Goal: Information Seeking & Learning: Learn about a topic

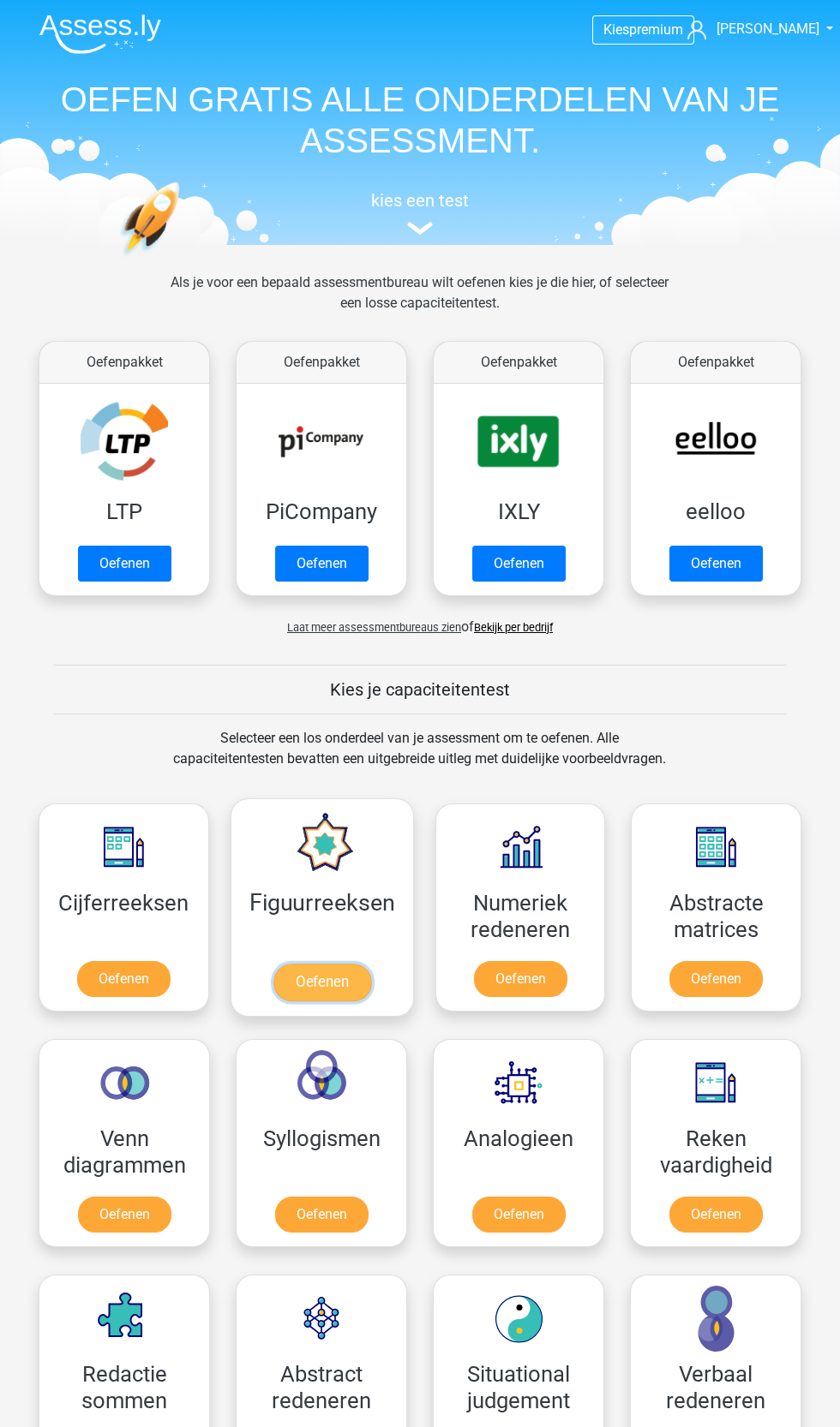
click at [341, 984] on link "Oefenen" at bounding box center [321, 982] width 98 height 38
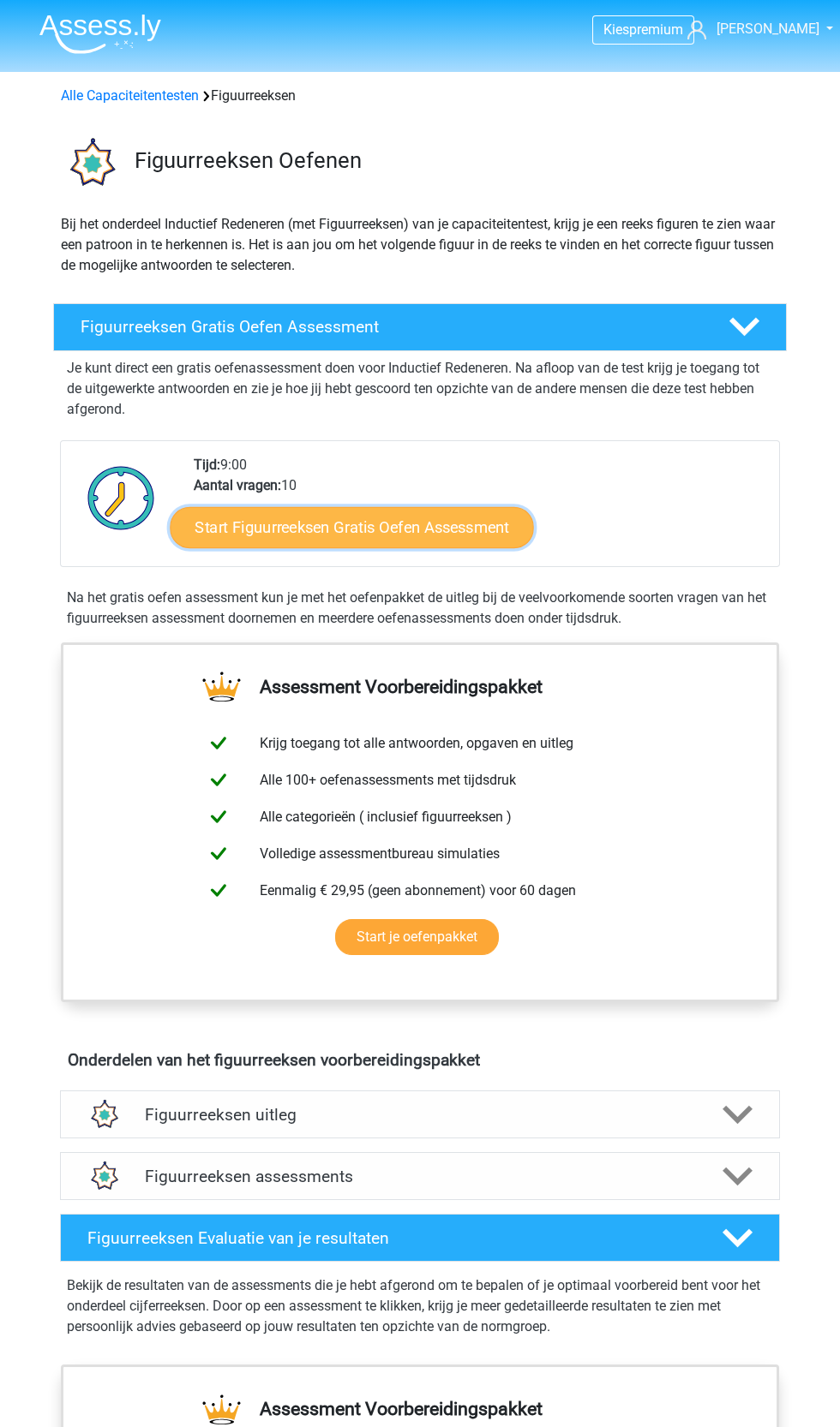
click at [473, 528] on link "Start Figuurreeksen Gratis Oefen Assessment" at bounding box center [353, 527] width 364 height 42
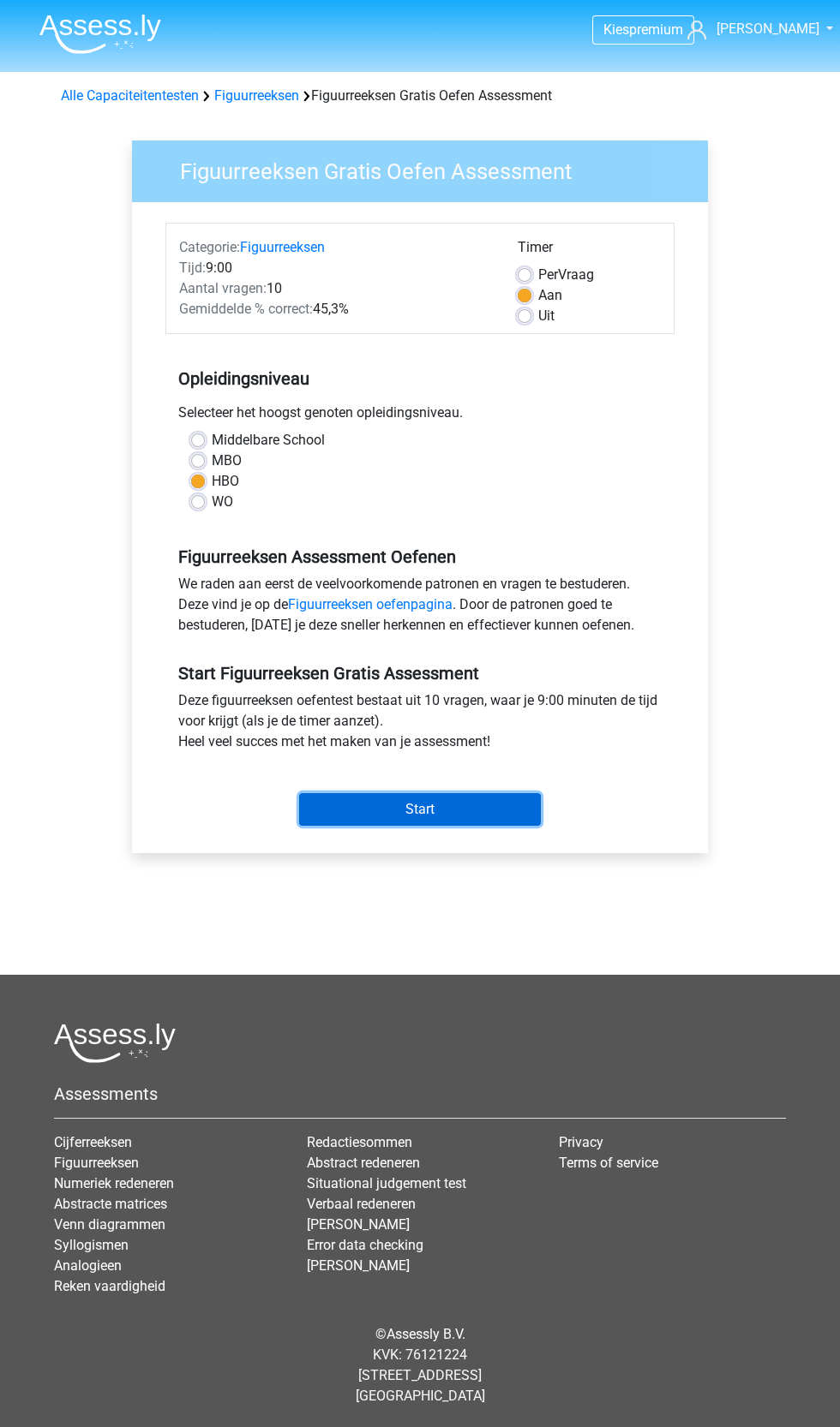
click at [479, 806] on input "Start" at bounding box center [420, 809] width 241 height 33
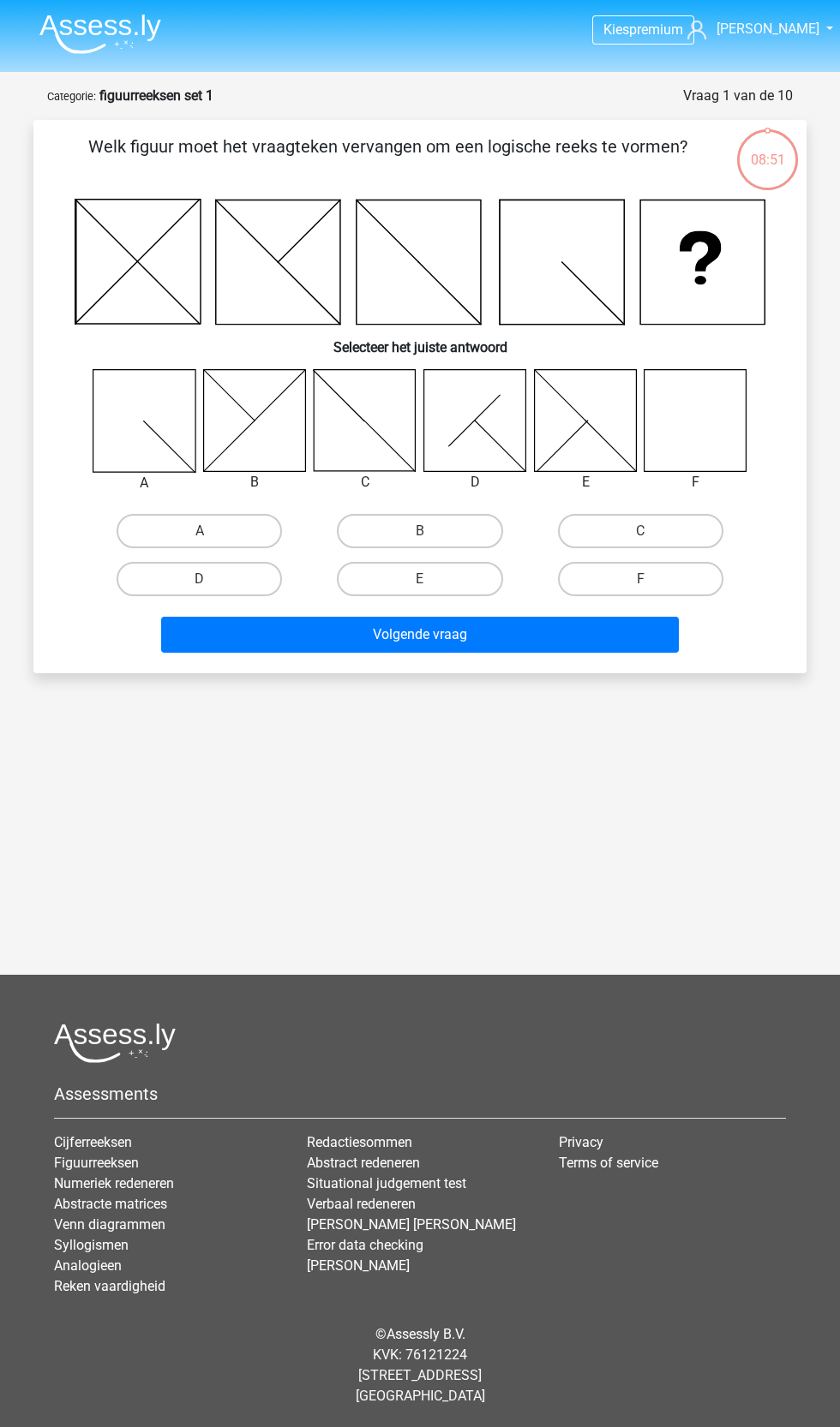
click at [724, 434] on icon at bounding box center [695, 420] width 102 height 102
click at [688, 578] on label "F" at bounding box center [639, 579] width 165 height 35
click at [651, 579] on input "F" at bounding box center [645, 584] width 11 height 11
radio input "true"
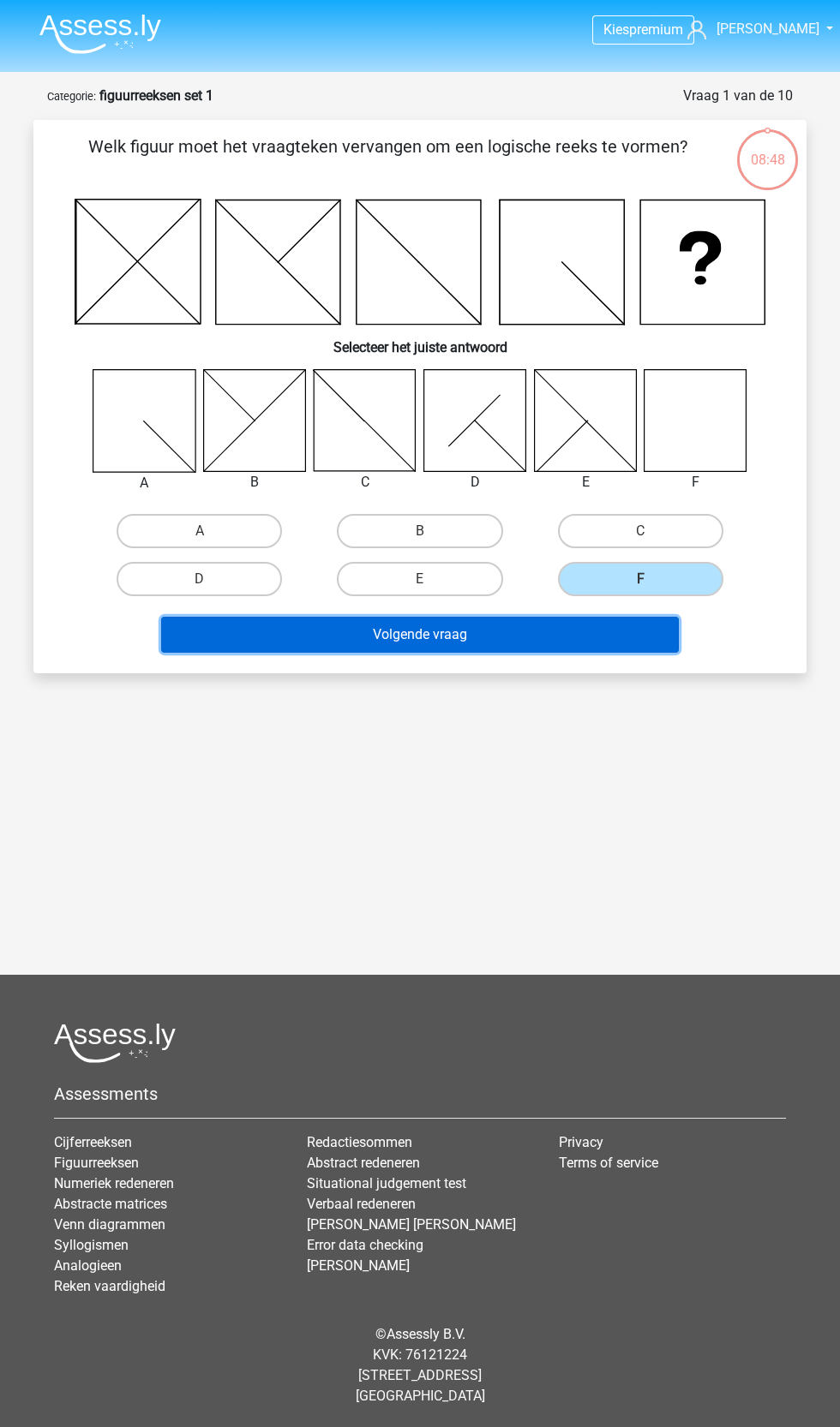
click at [634, 635] on button "Volgende vraag" at bounding box center [420, 634] width 518 height 36
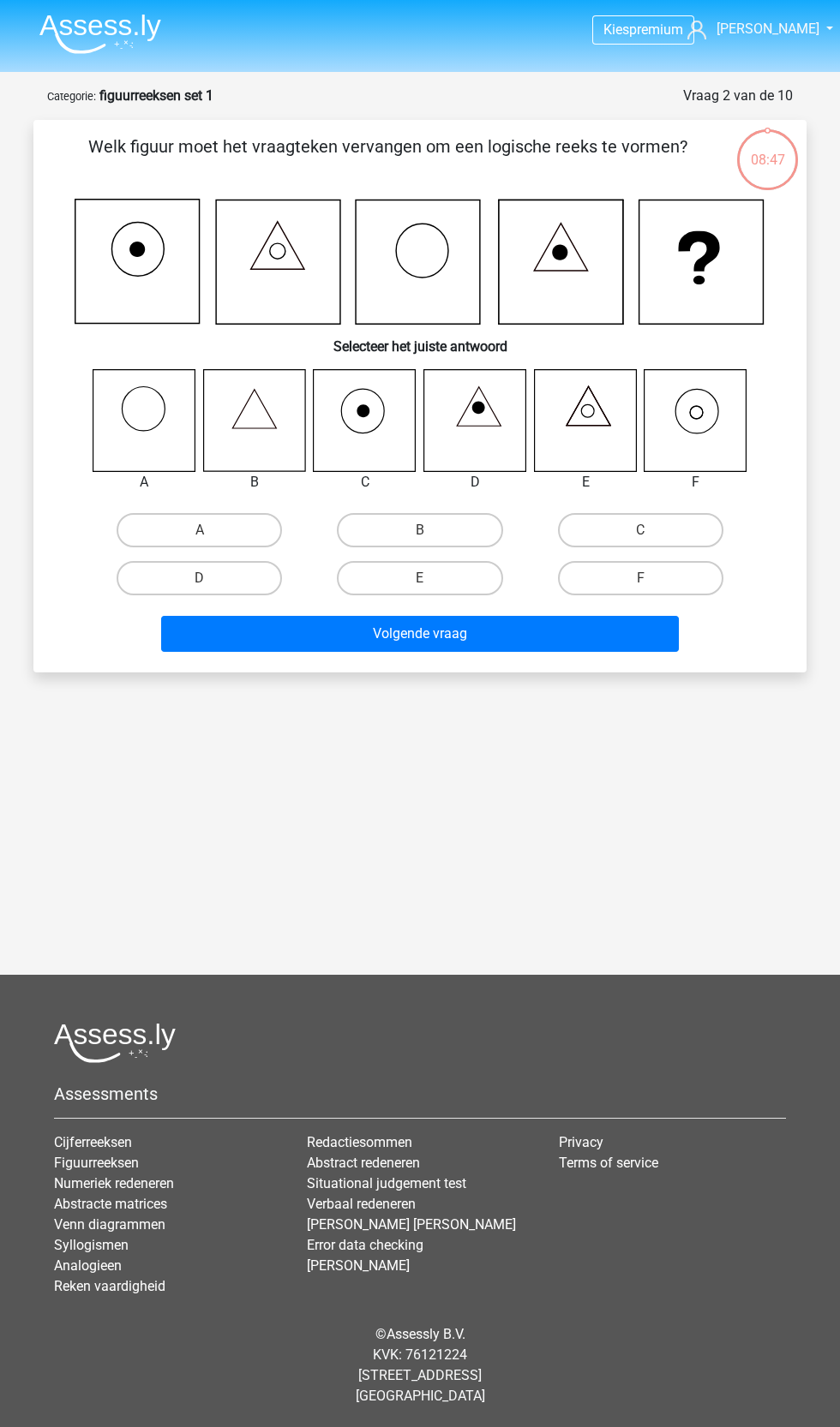
scroll to position [86, 0]
click at [684, 561] on label "F" at bounding box center [639, 578] width 165 height 35
click at [651, 578] on input "F" at bounding box center [645, 583] width 11 height 11
radio input "true"
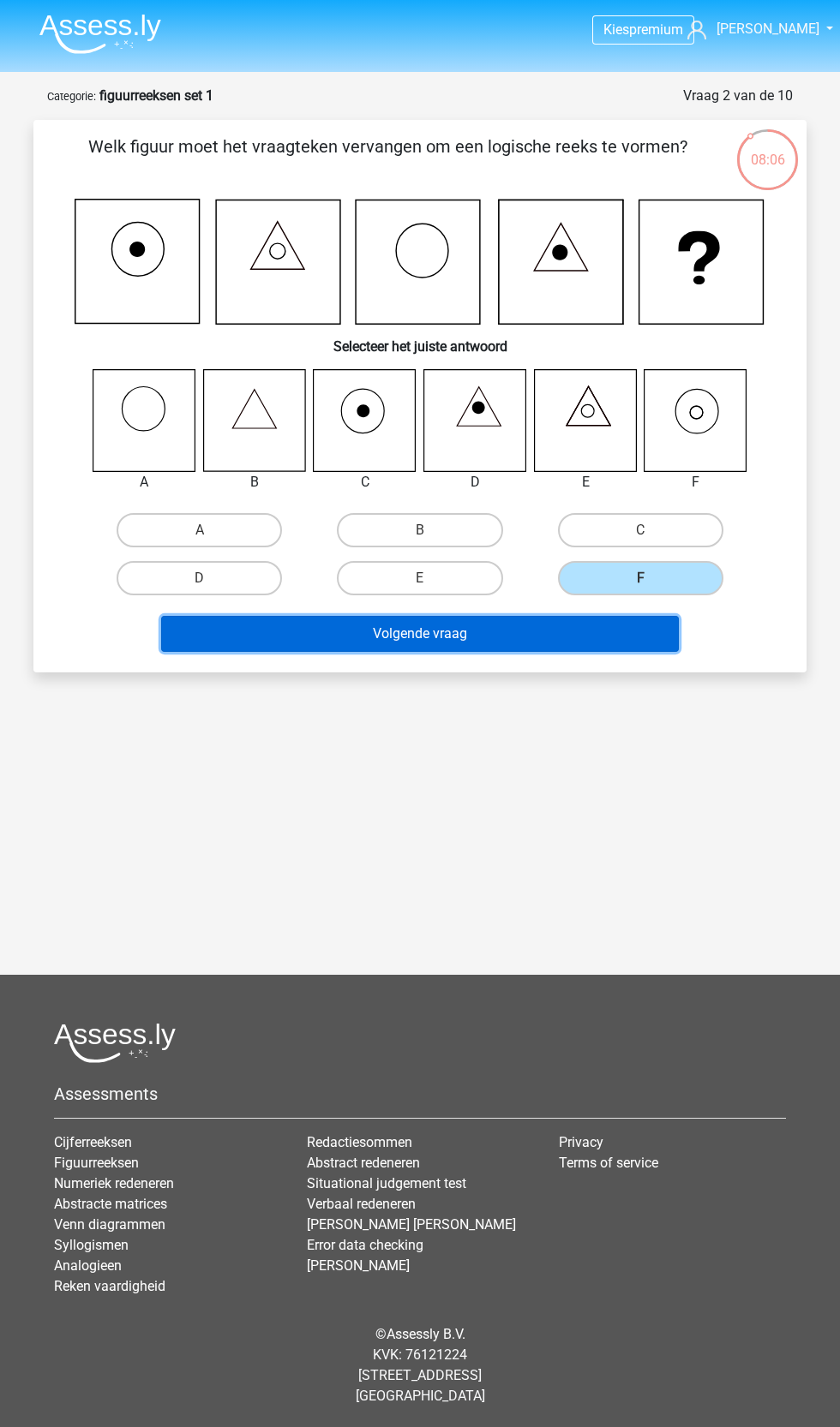
click at [634, 616] on button "Volgende vraag" at bounding box center [420, 633] width 518 height 36
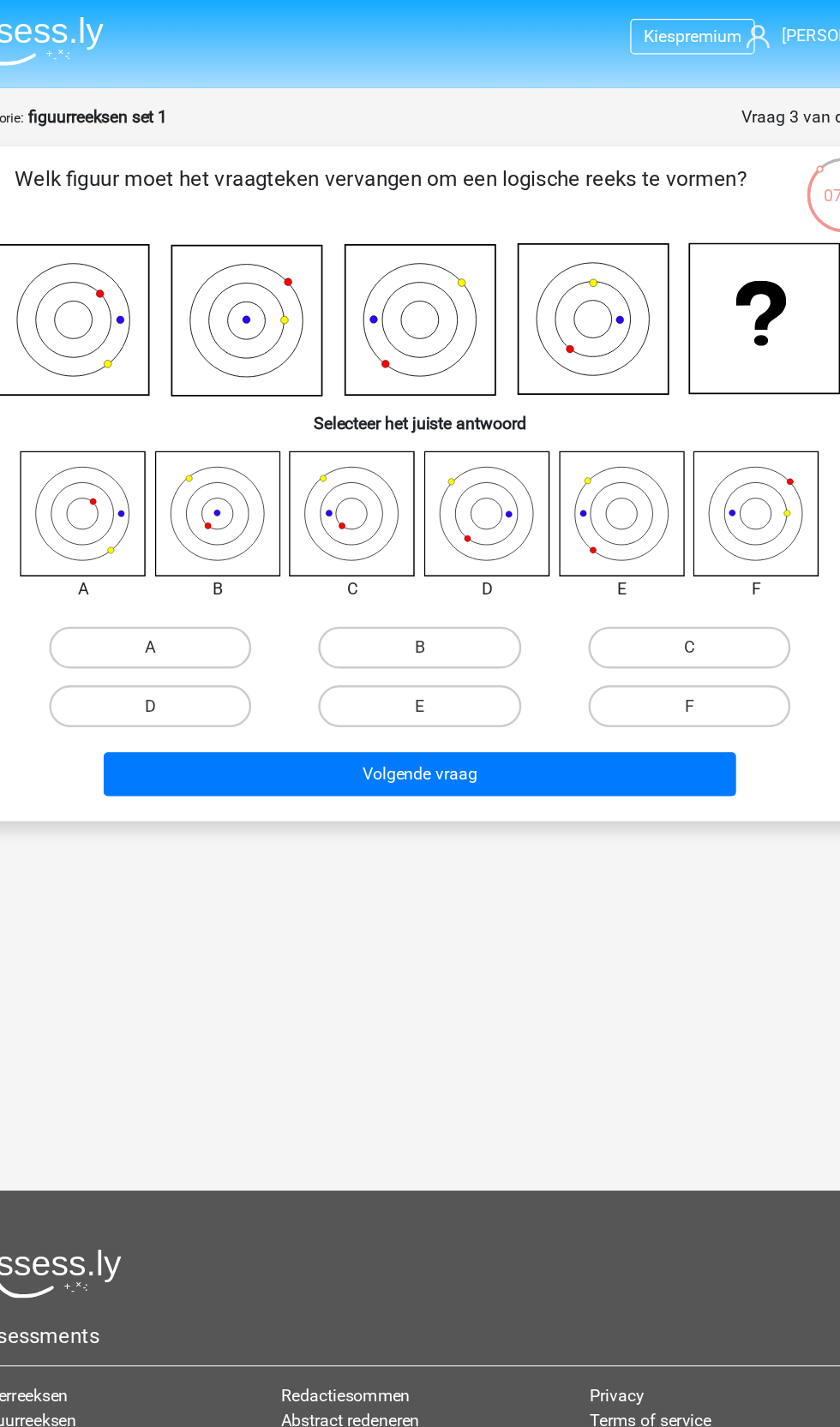
scroll to position [85, 0]
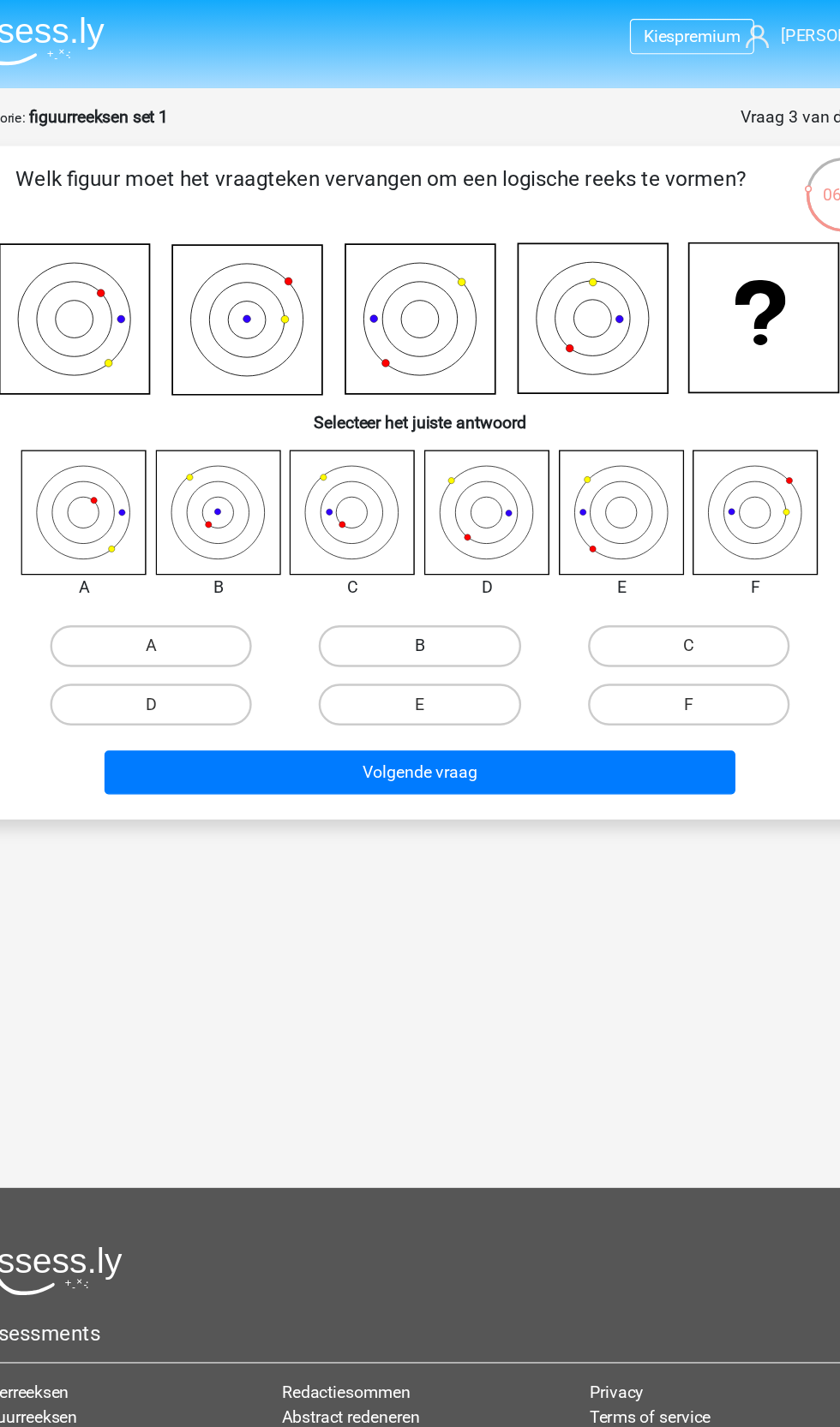
click at [441, 513] on label "B" at bounding box center [419, 530] width 165 height 35
click at [431, 531] on input "B" at bounding box center [425, 536] width 11 height 11
radio input "true"
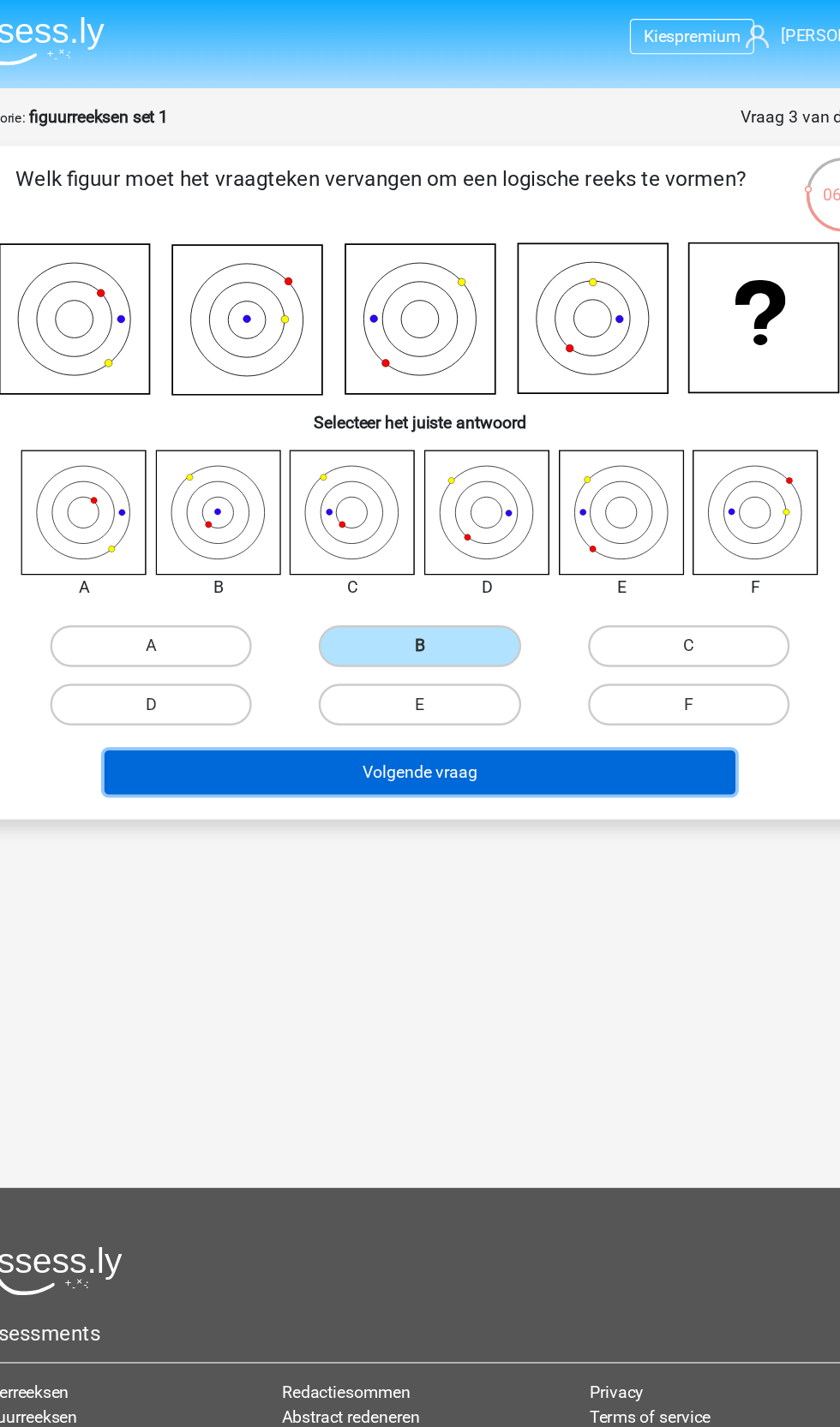
click at [516, 616] on button "Volgende vraag" at bounding box center [420, 633] width 518 height 36
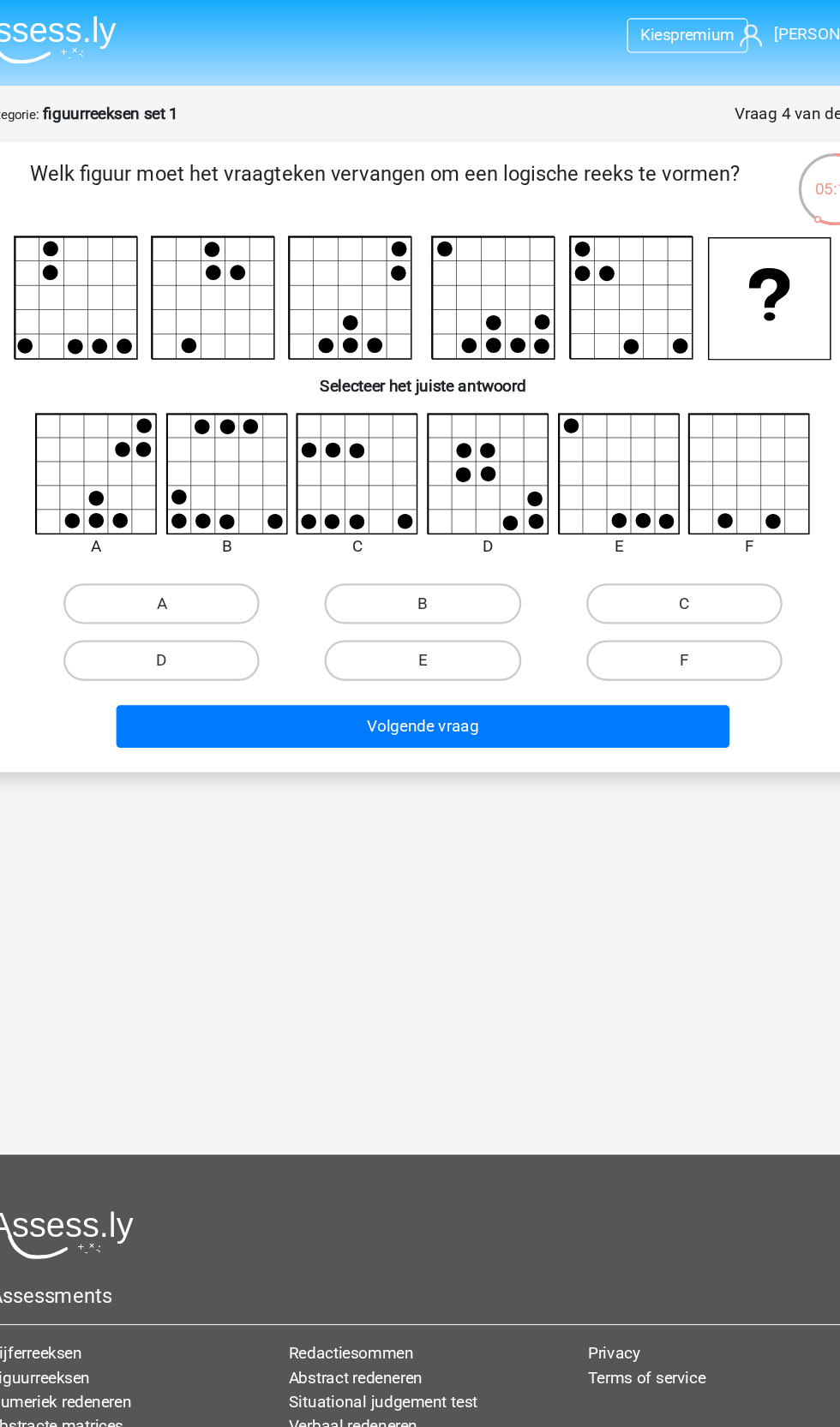
click at [422, 510] on input "B" at bounding box center [425, 515] width 11 height 11
radio input "true"
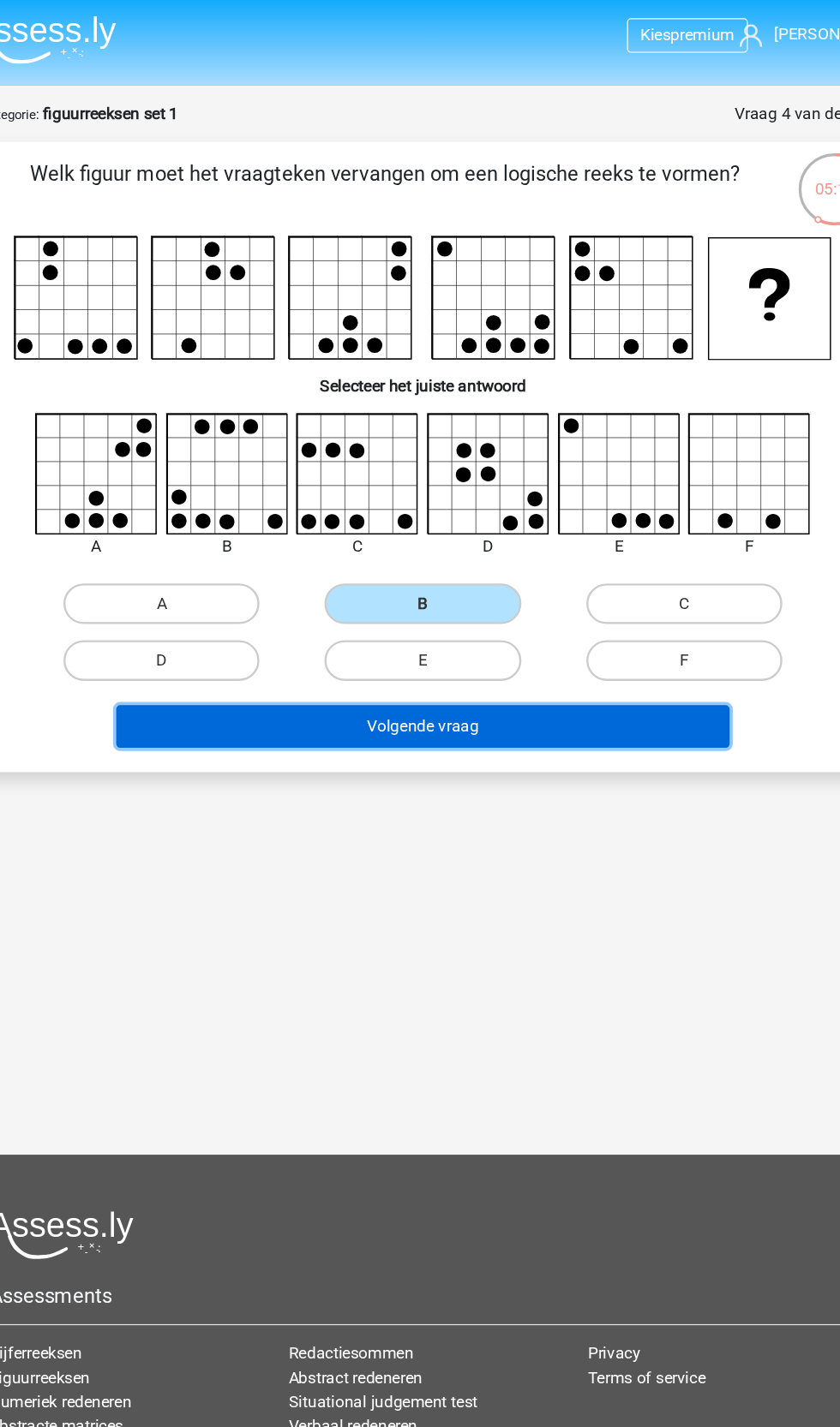
click at [469, 596] on button "Volgende vraag" at bounding box center [420, 614] width 518 height 36
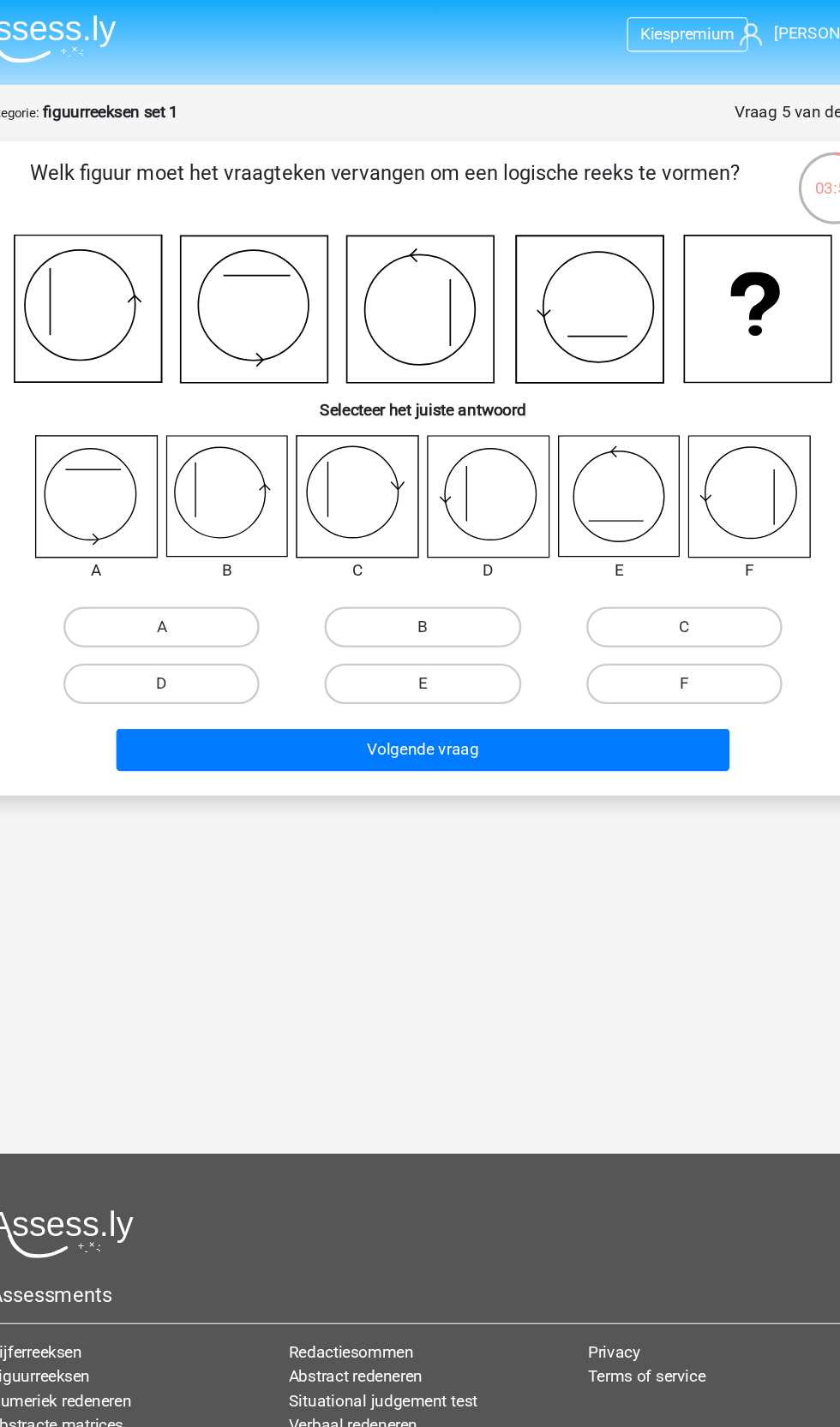
click at [251, 376] on icon at bounding box center [253, 420] width 102 height 102
click at [426, 531] on input "B" at bounding box center [425, 536] width 11 height 11
radio input "true"
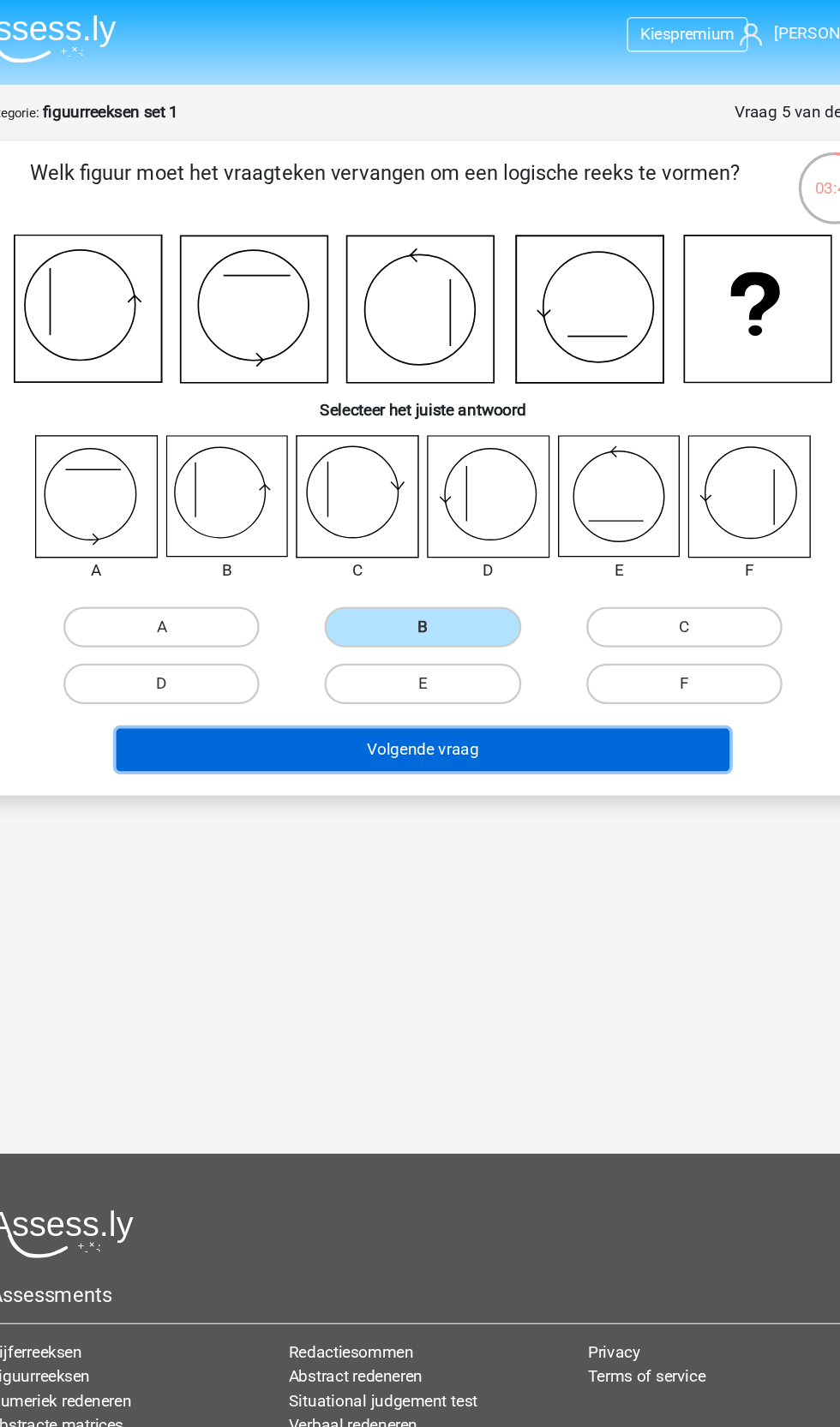
click at [474, 616] on button "Volgende vraag" at bounding box center [420, 633] width 518 height 36
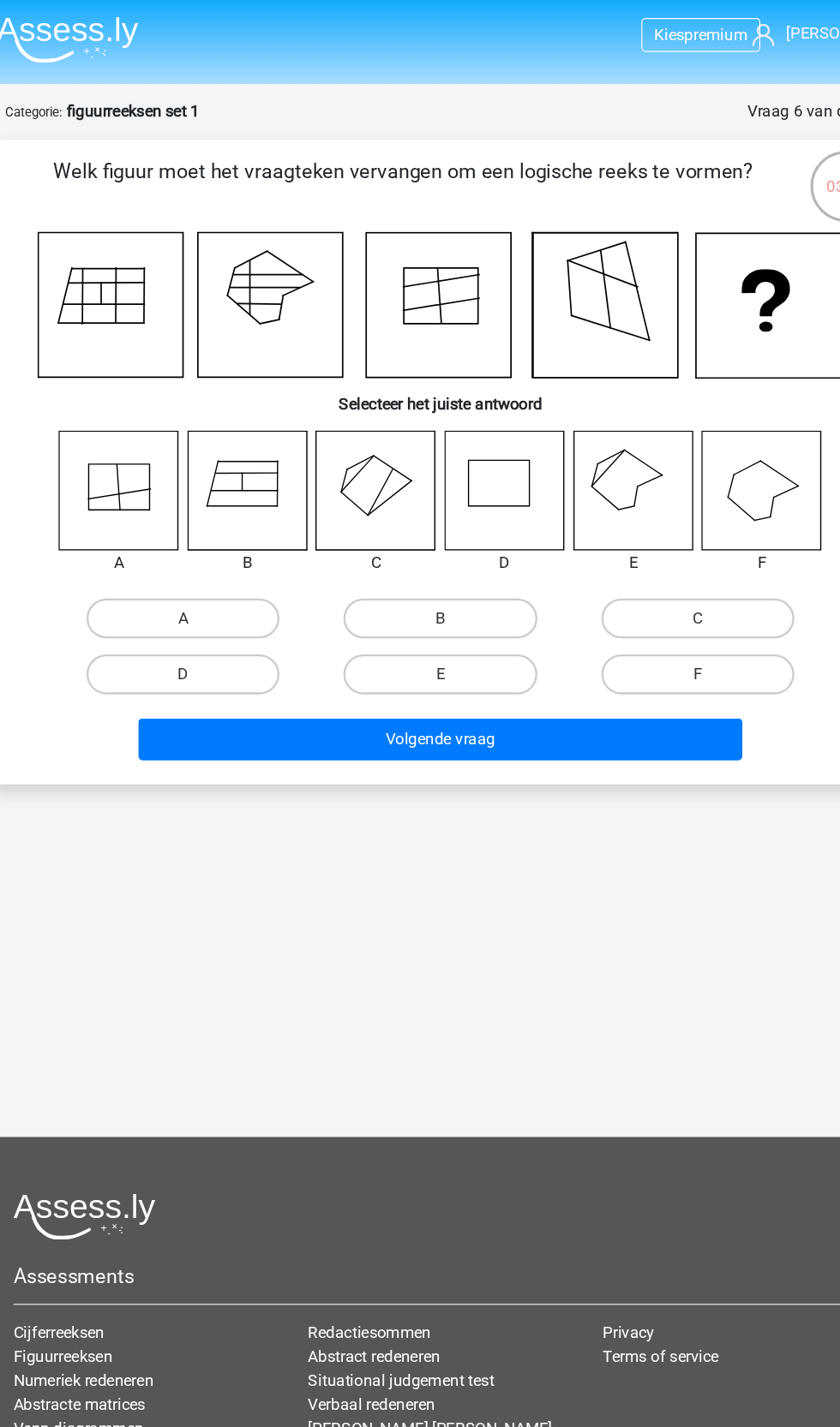
scroll to position [54, 0]
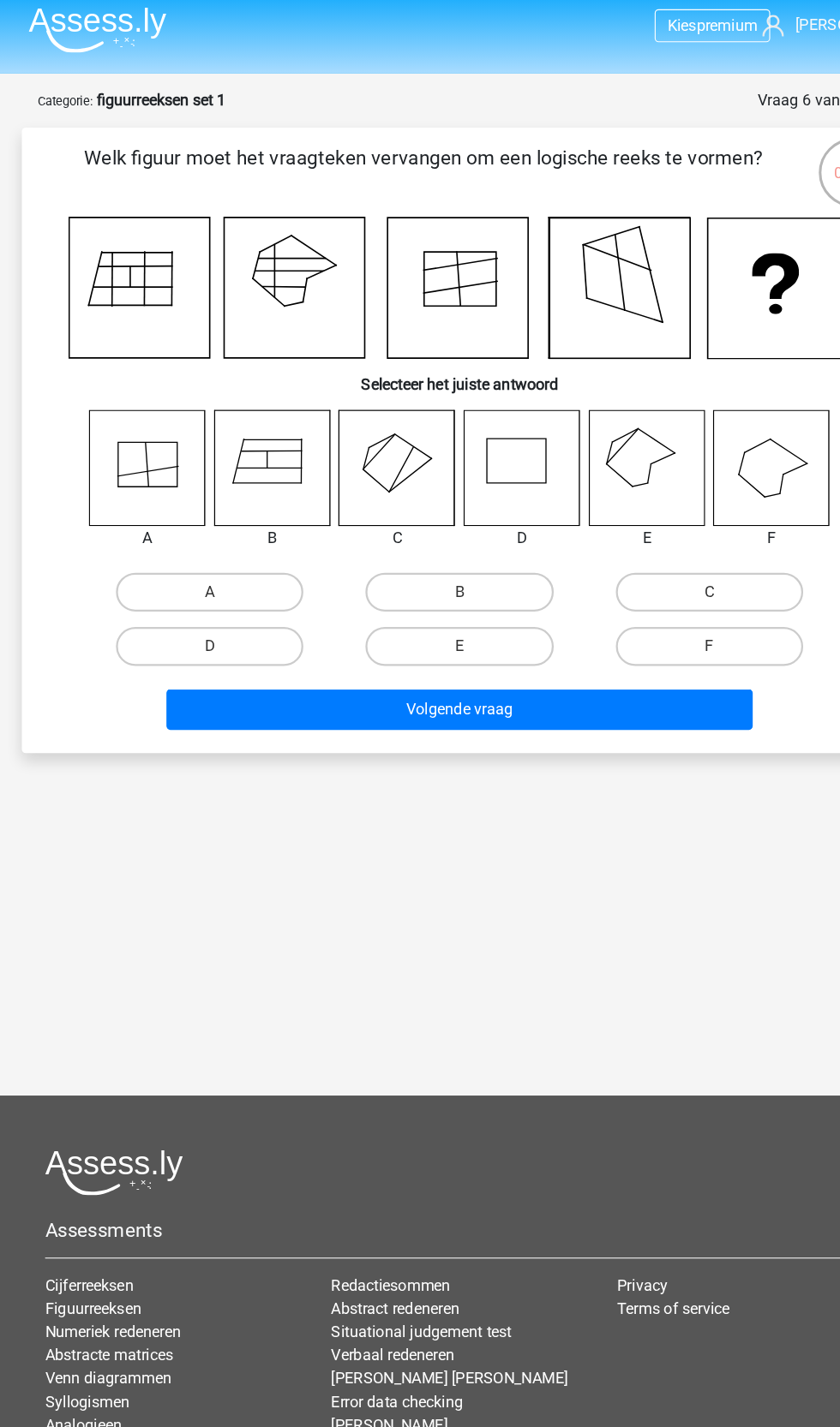
click at [505, 383] on icon at bounding box center [474, 420] width 102 height 102
click at [259, 561] on label "D" at bounding box center [199, 578] width 165 height 35
click at [210, 578] on input "D" at bounding box center [205, 583] width 11 height 11
radio input "true"
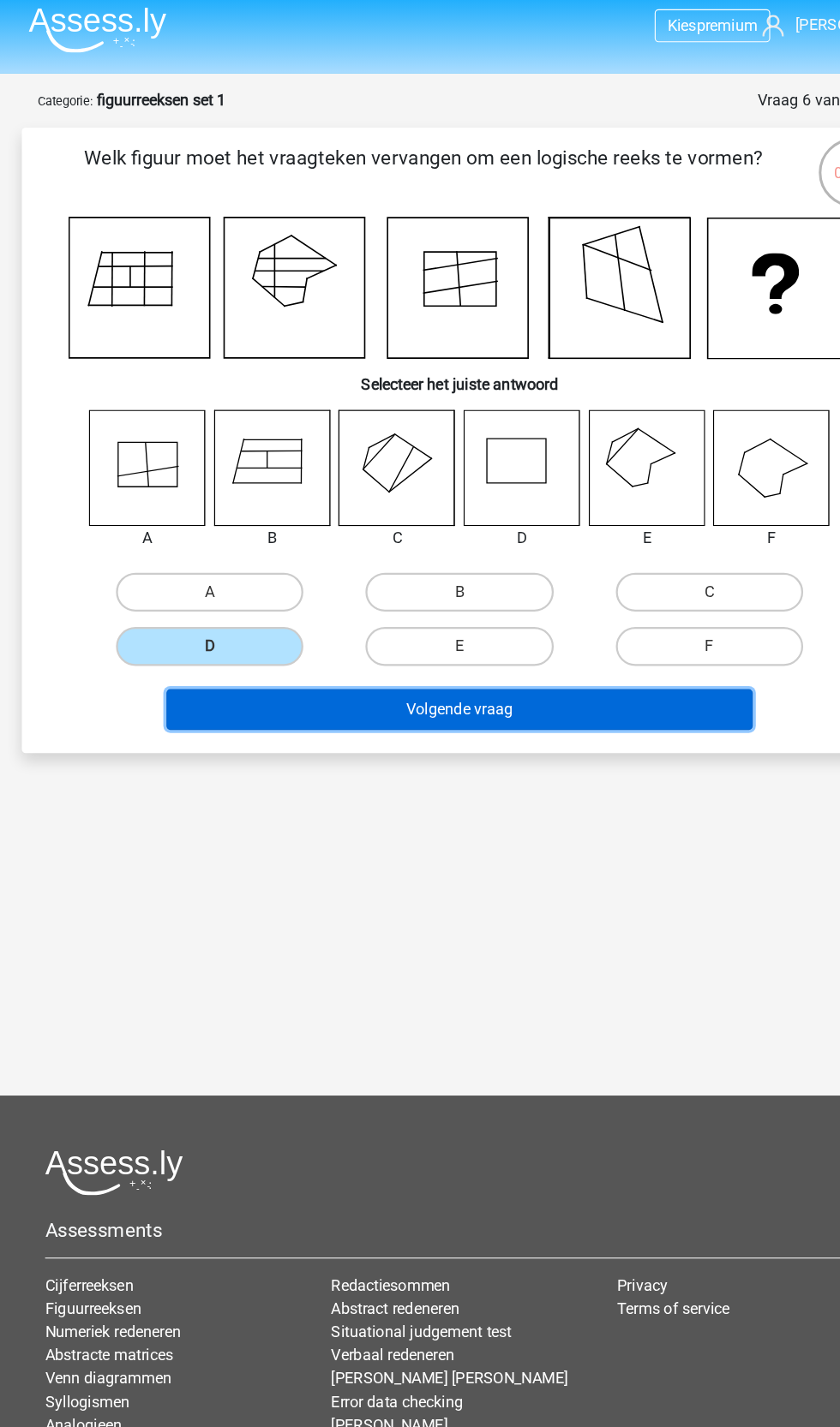
click at [554, 616] on button "Volgende vraag" at bounding box center [420, 633] width 518 height 36
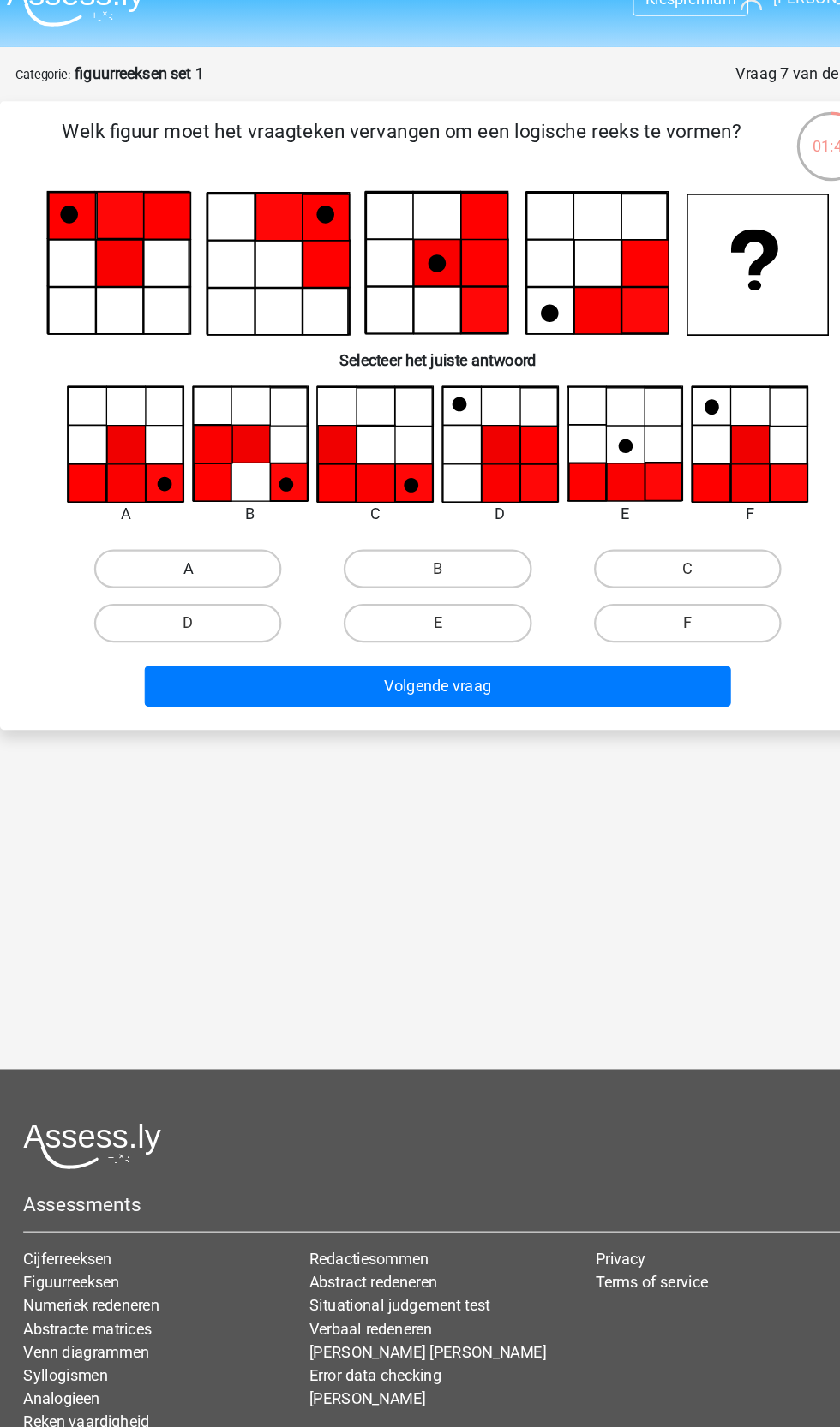
click at [238, 516] on label "A" at bounding box center [199, 533] width 165 height 35
click at [210, 533] on input "A" at bounding box center [205, 538] width 11 height 11
radio input "true"
click at [679, 516] on label "C" at bounding box center [639, 533] width 165 height 35
click at [651, 533] on input "C" at bounding box center [645, 538] width 11 height 11
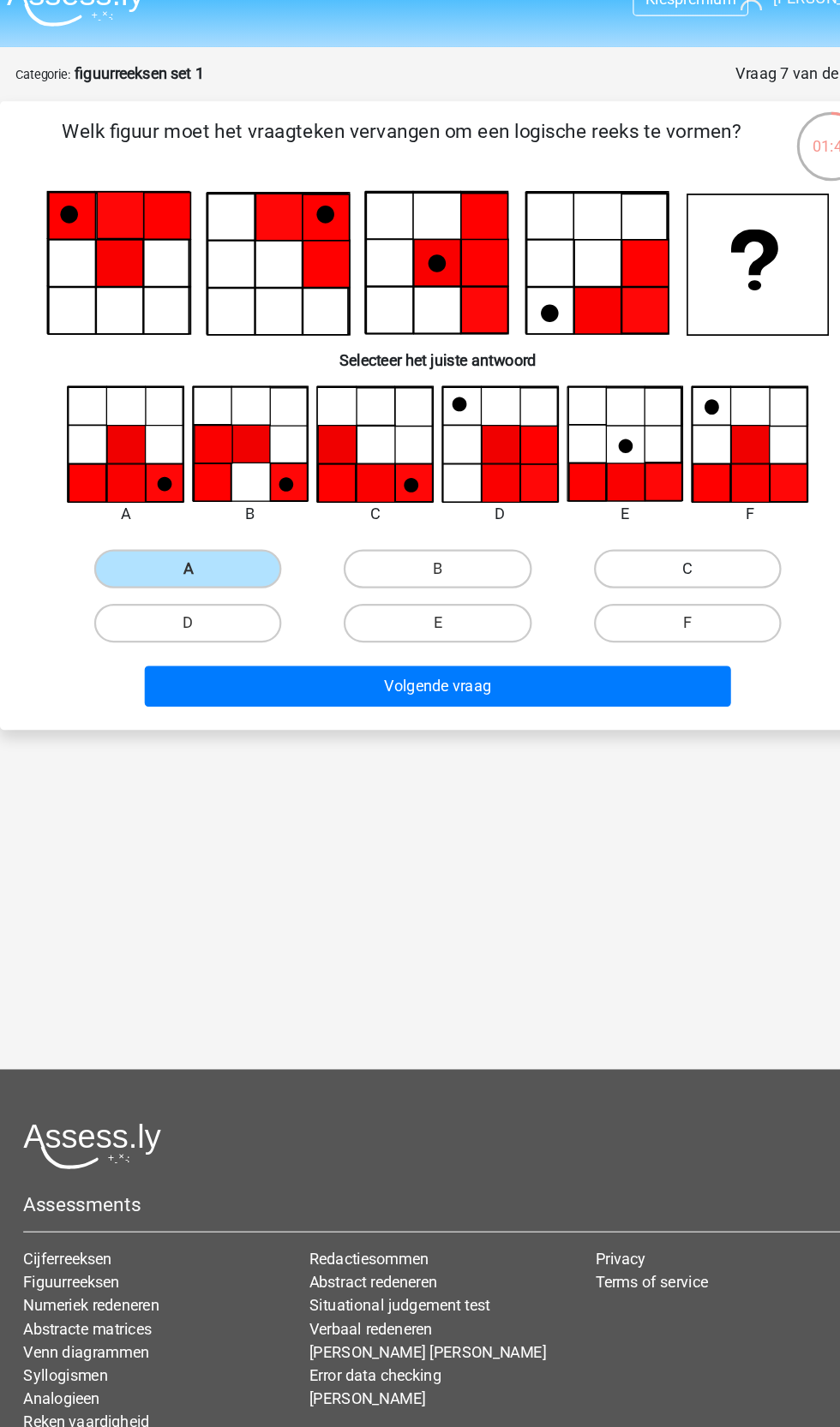
radio input "true"
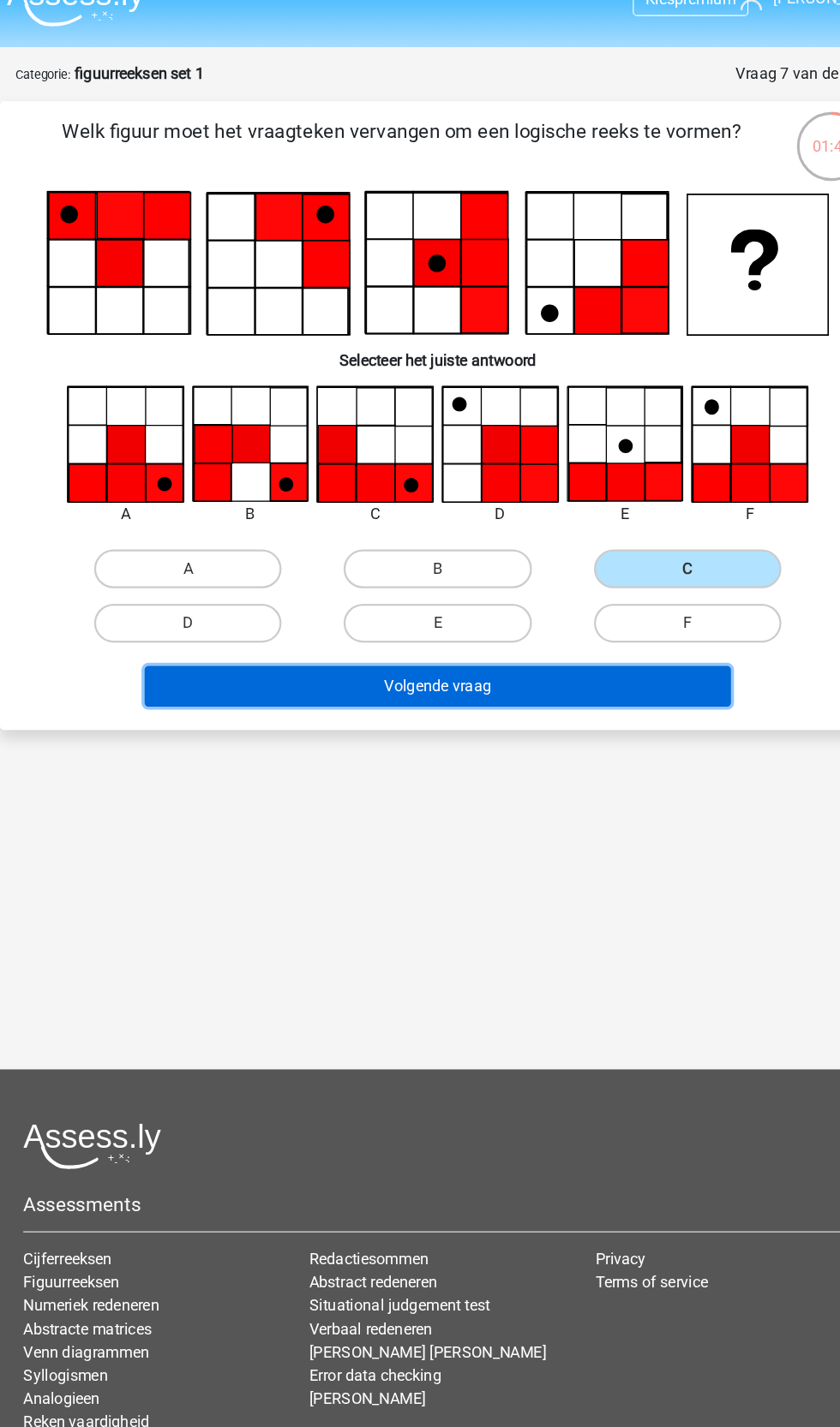
click at [638, 619] on button "Volgende vraag" at bounding box center [420, 636] width 518 height 36
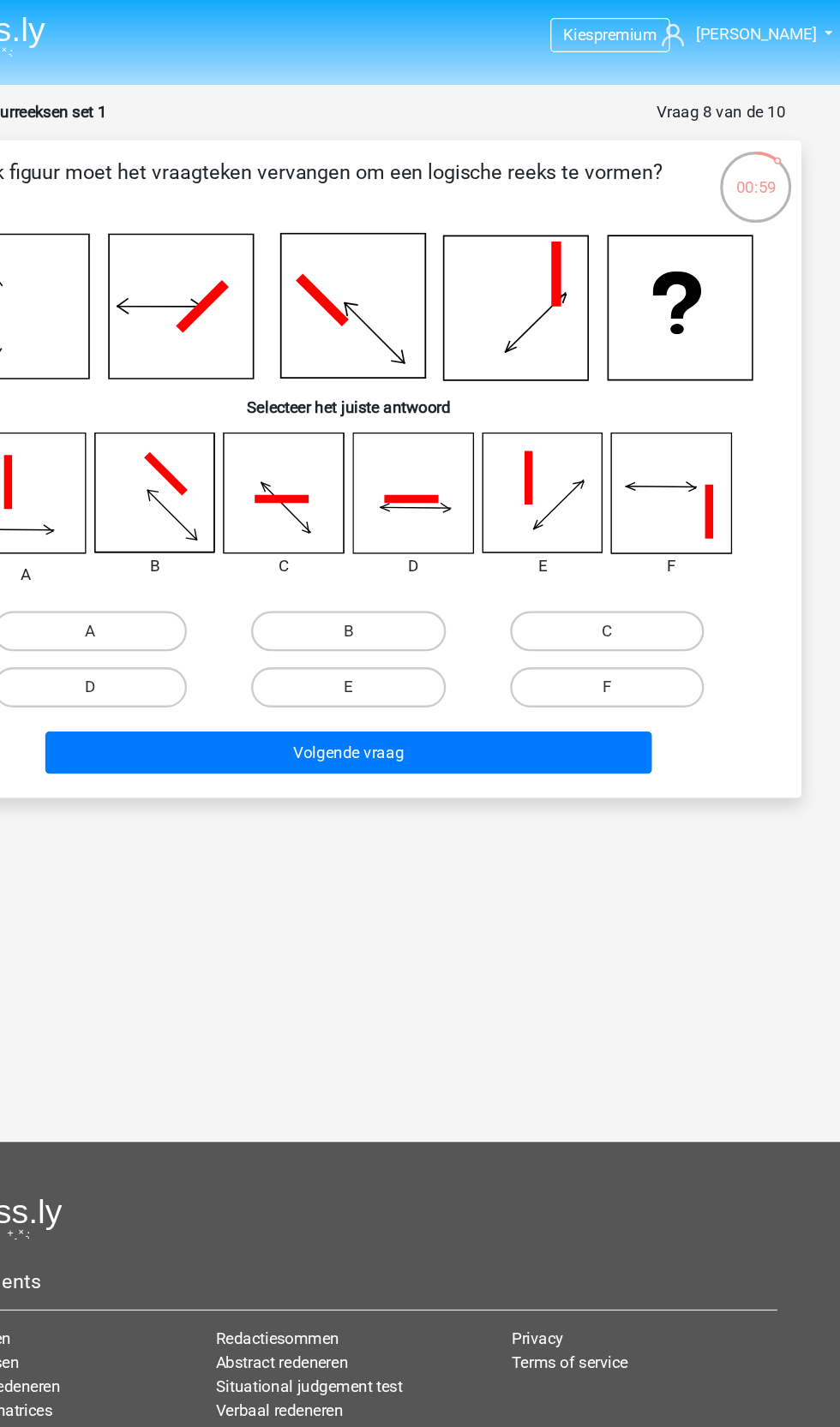
scroll to position [37, 0]
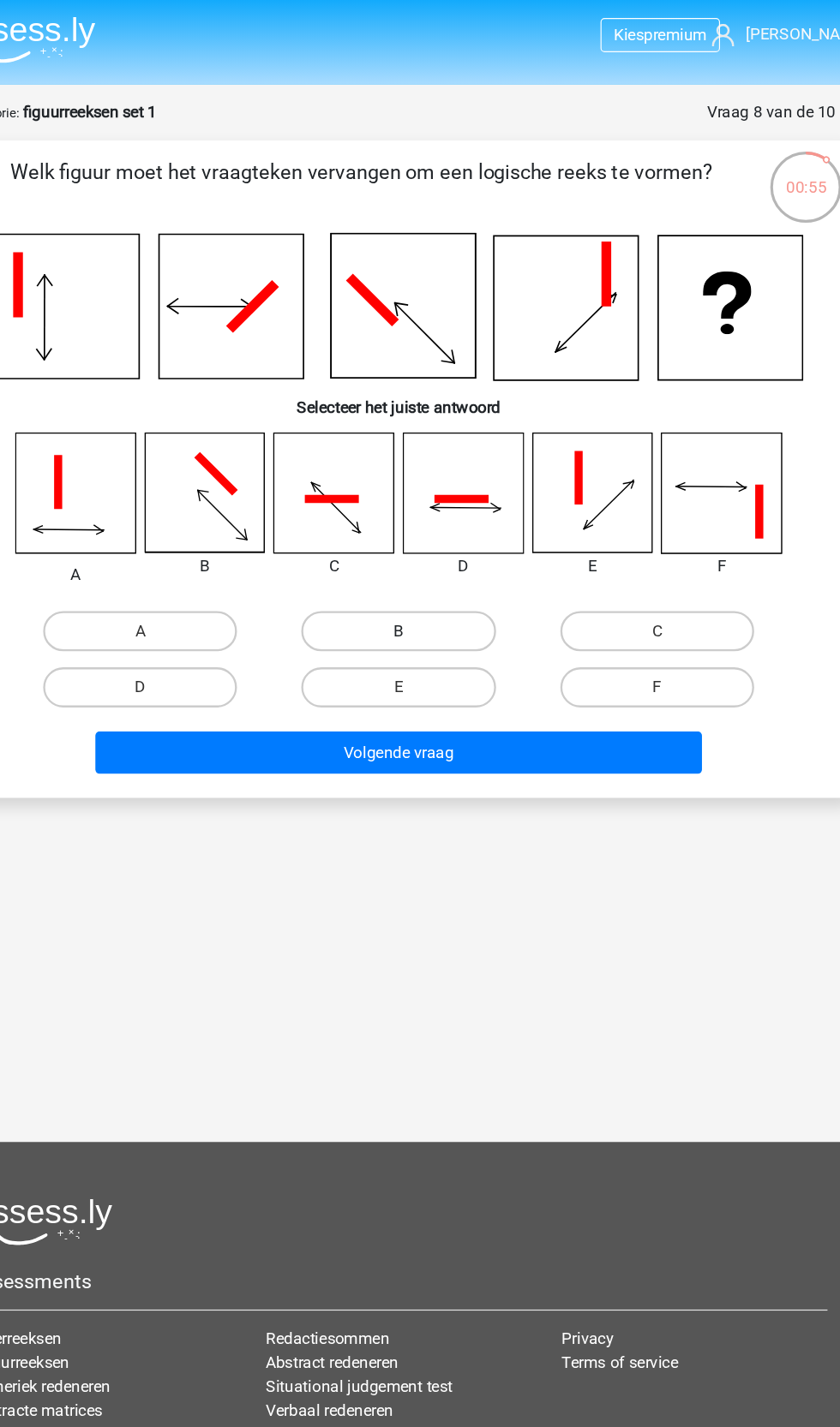
click at [459, 522] on label "B" at bounding box center [419, 539] width 165 height 35
click at [431, 539] on input "B" at bounding box center [425, 544] width 11 height 11
radio input "true"
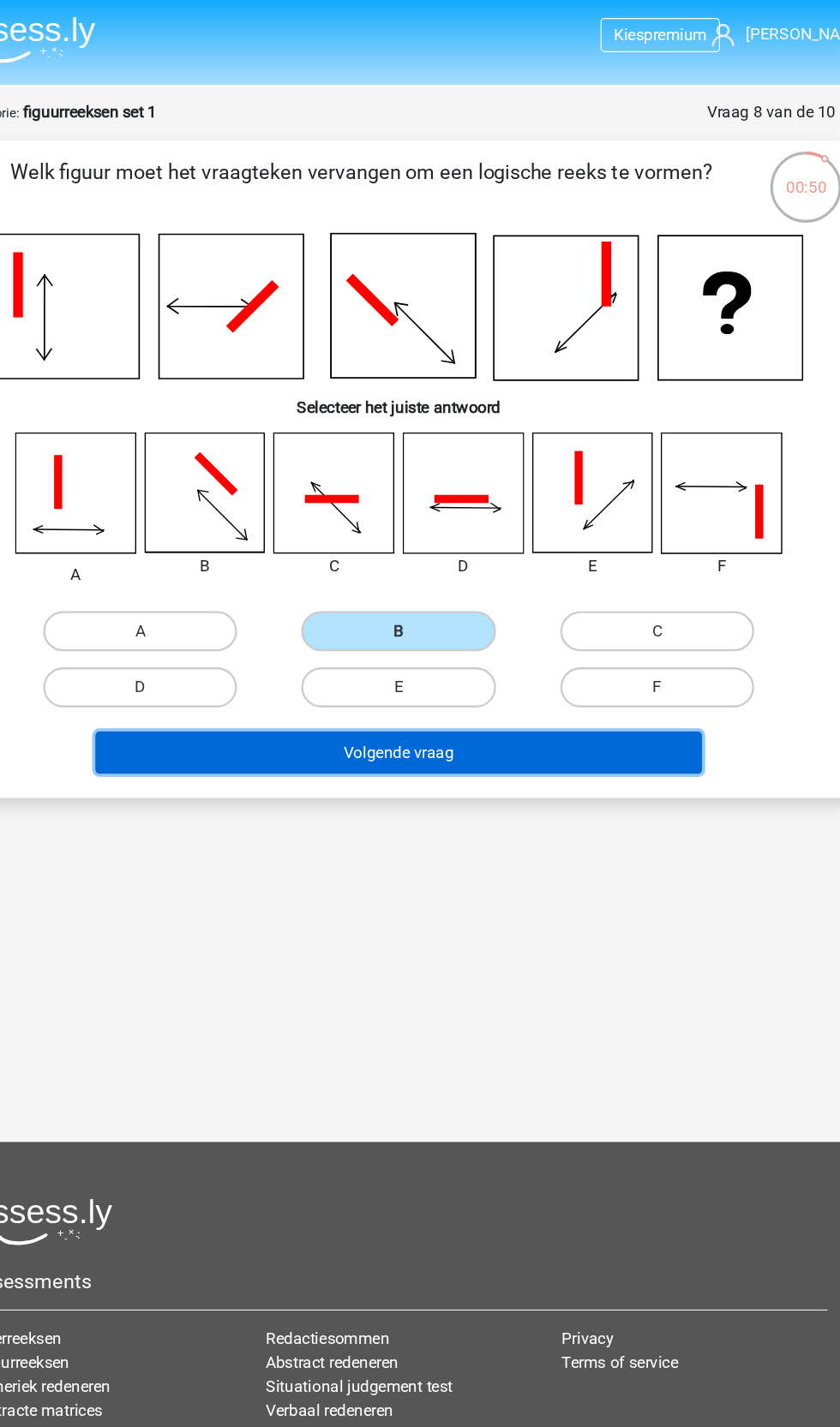
click at [593, 625] on button "Volgende vraag" at bounding box center [420, 642] width 518 height 36
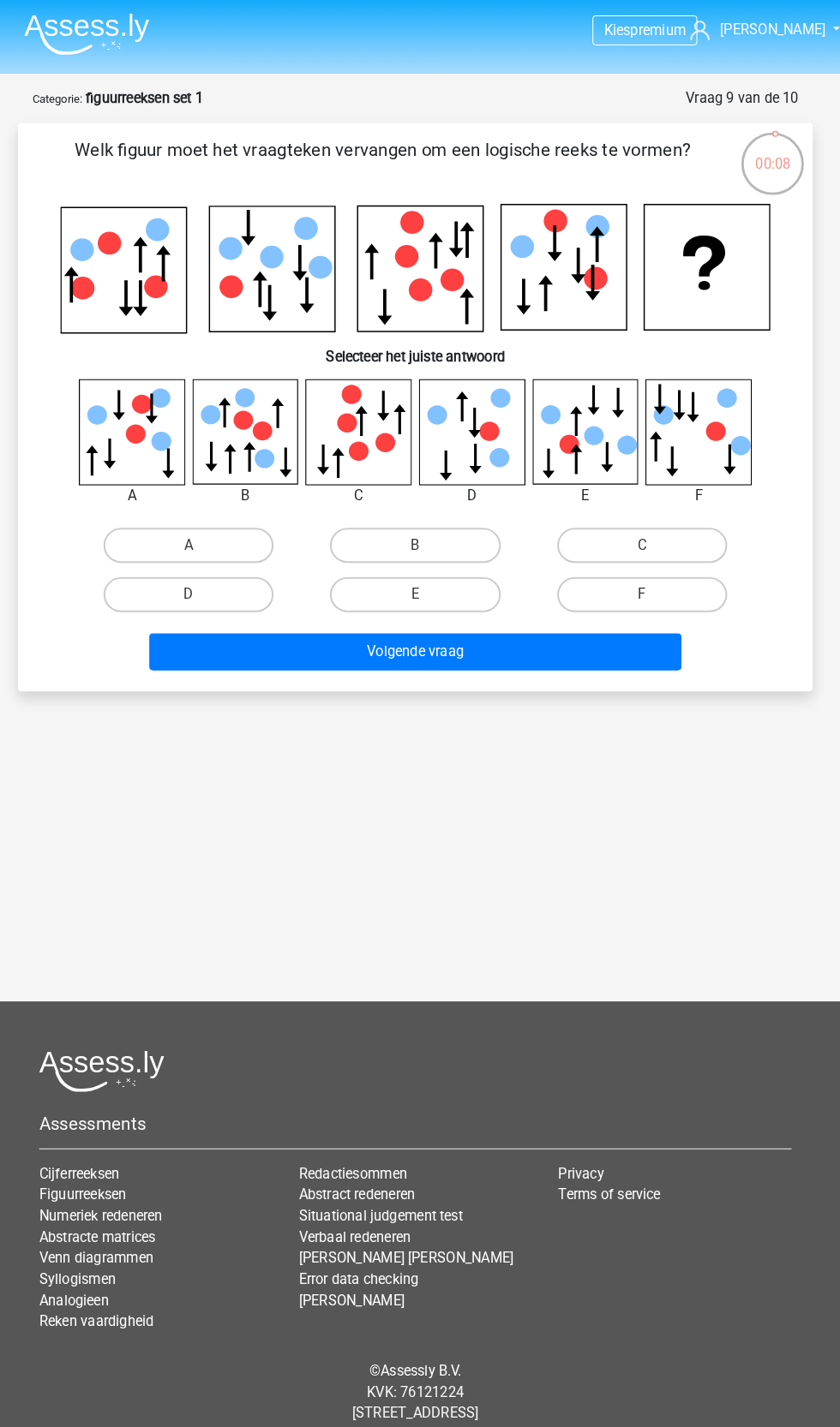
click at [696, 396] on icon at bounding box center [695, 420] width 102 height 102
click at [657, 514] on label "C" at bounding box center [639, 531] width 165 height 35
click at [651, 531] on input "C" at bounding box center [645, 536] width 11 height 11
radio input "true"
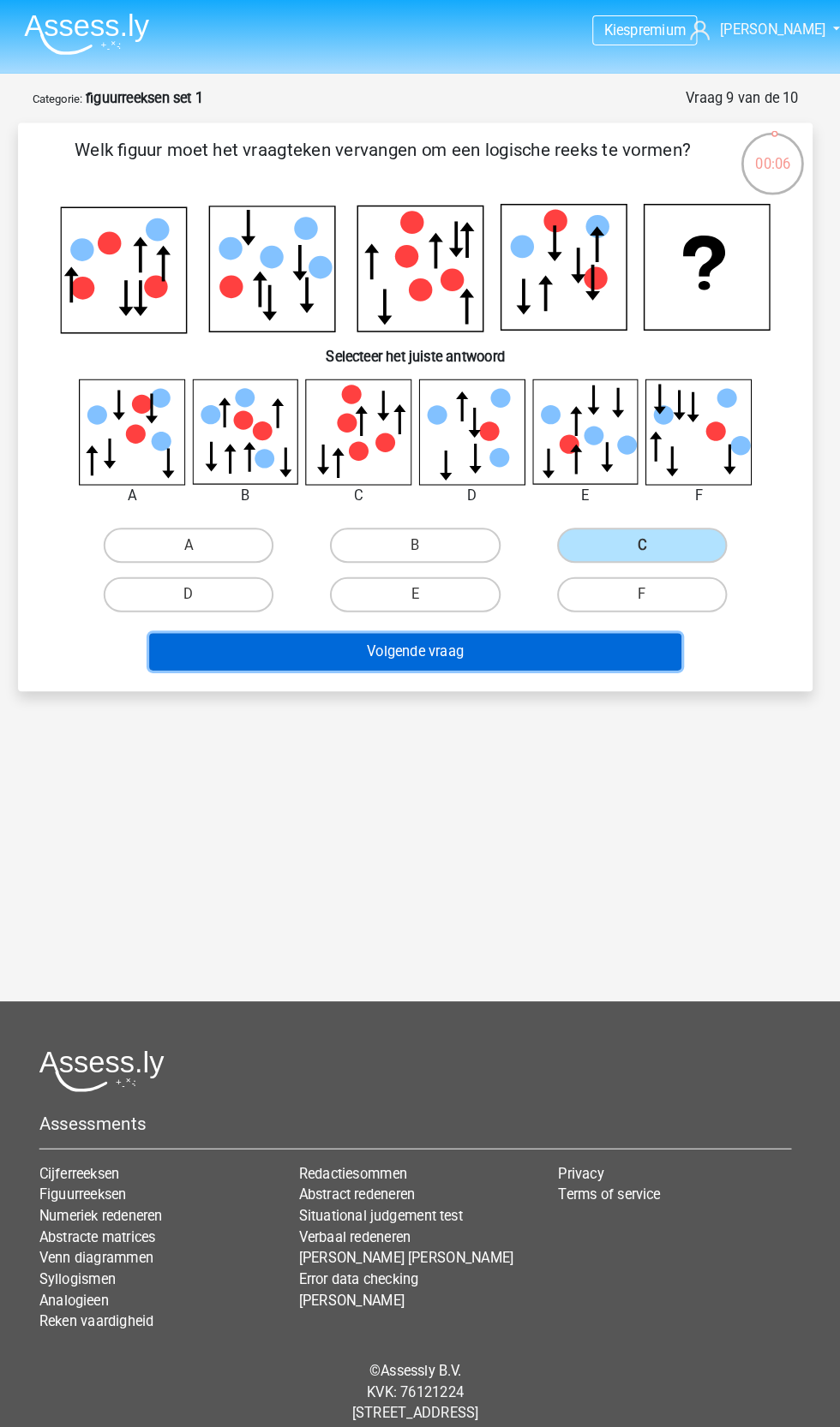
click at [637, 617] on button "Volgende vraag" at bounding box center [420, 634] width 518 height 36
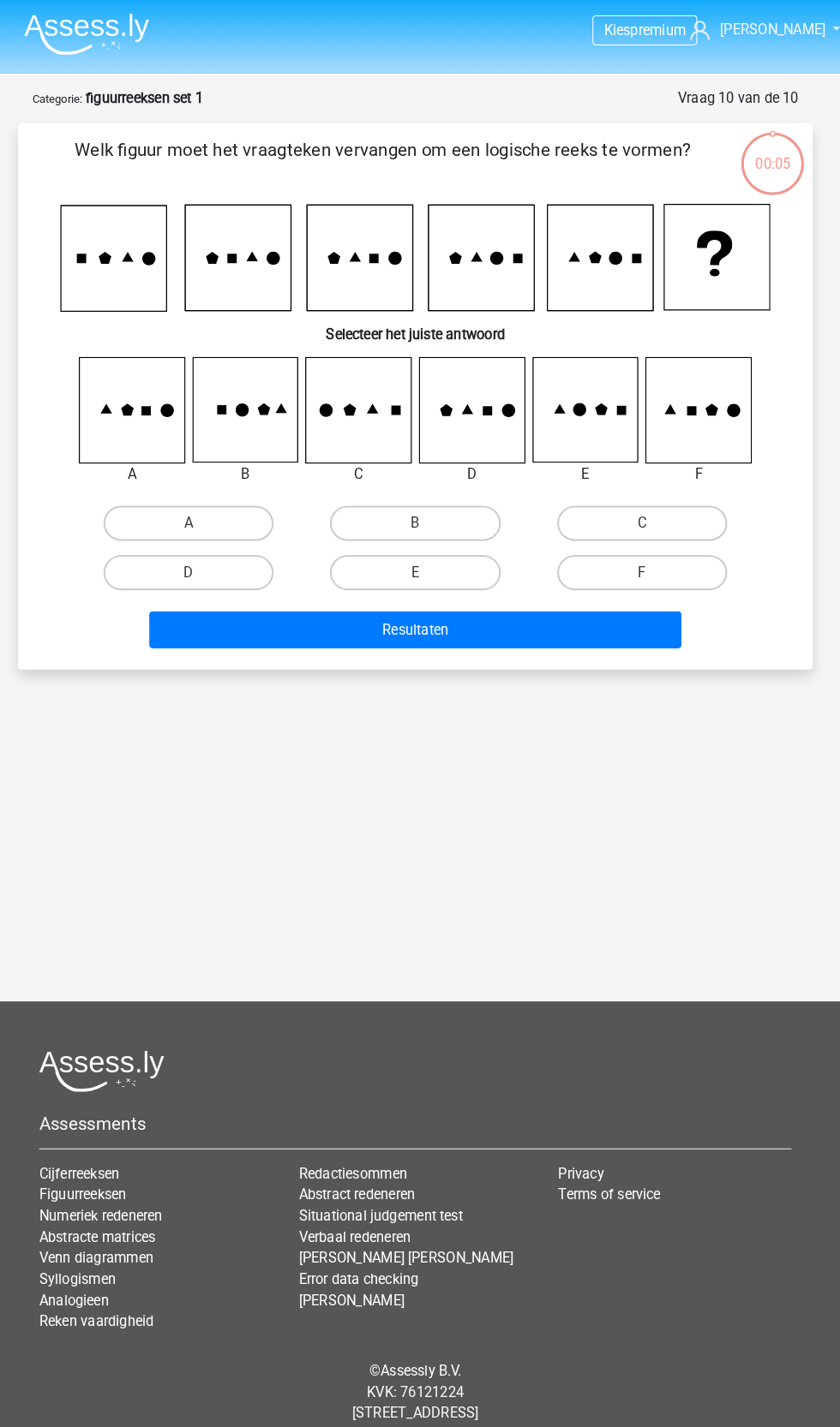
scroll to position [47, 0]
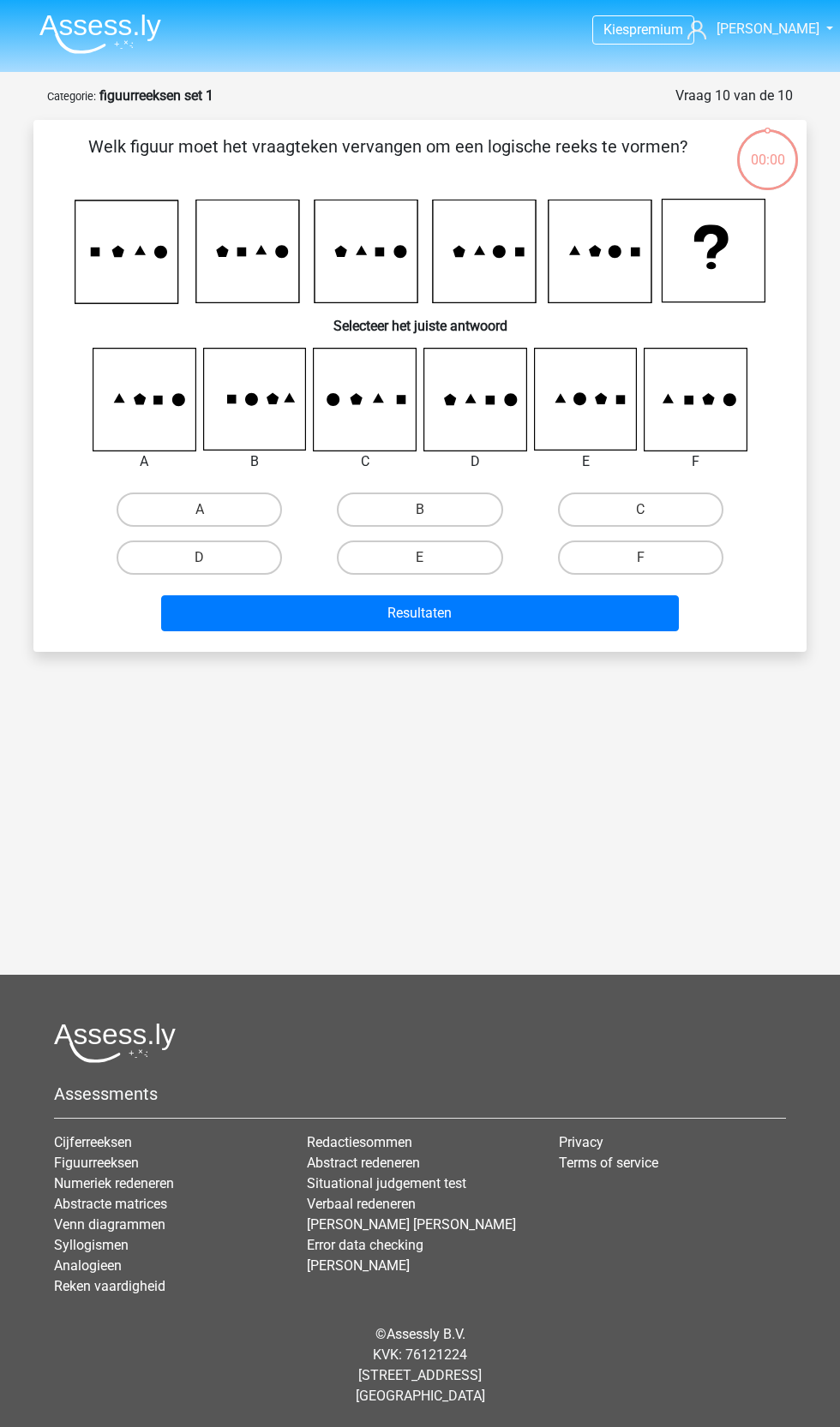
scroll to position [86, 0]
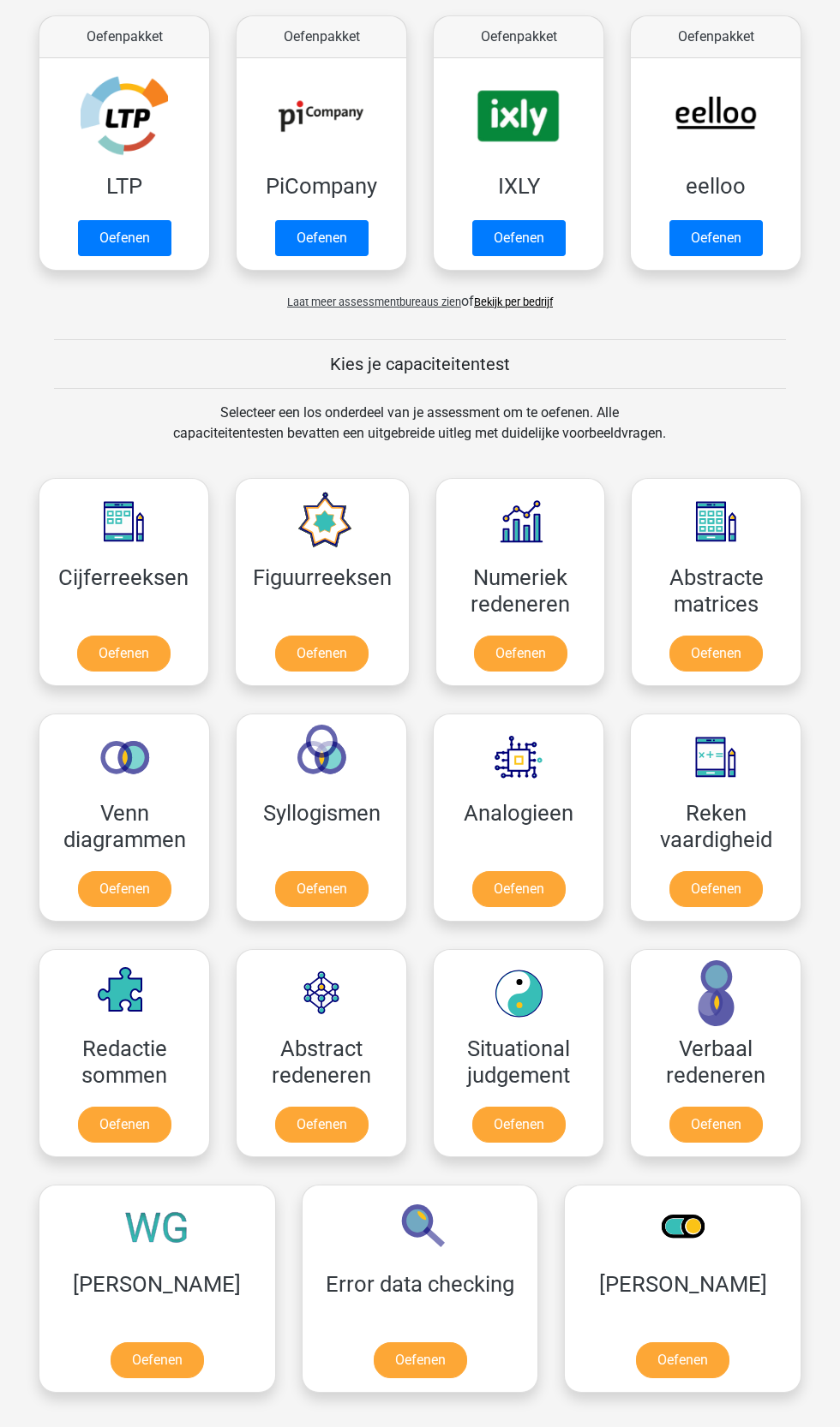
scroll to position [325, 0]
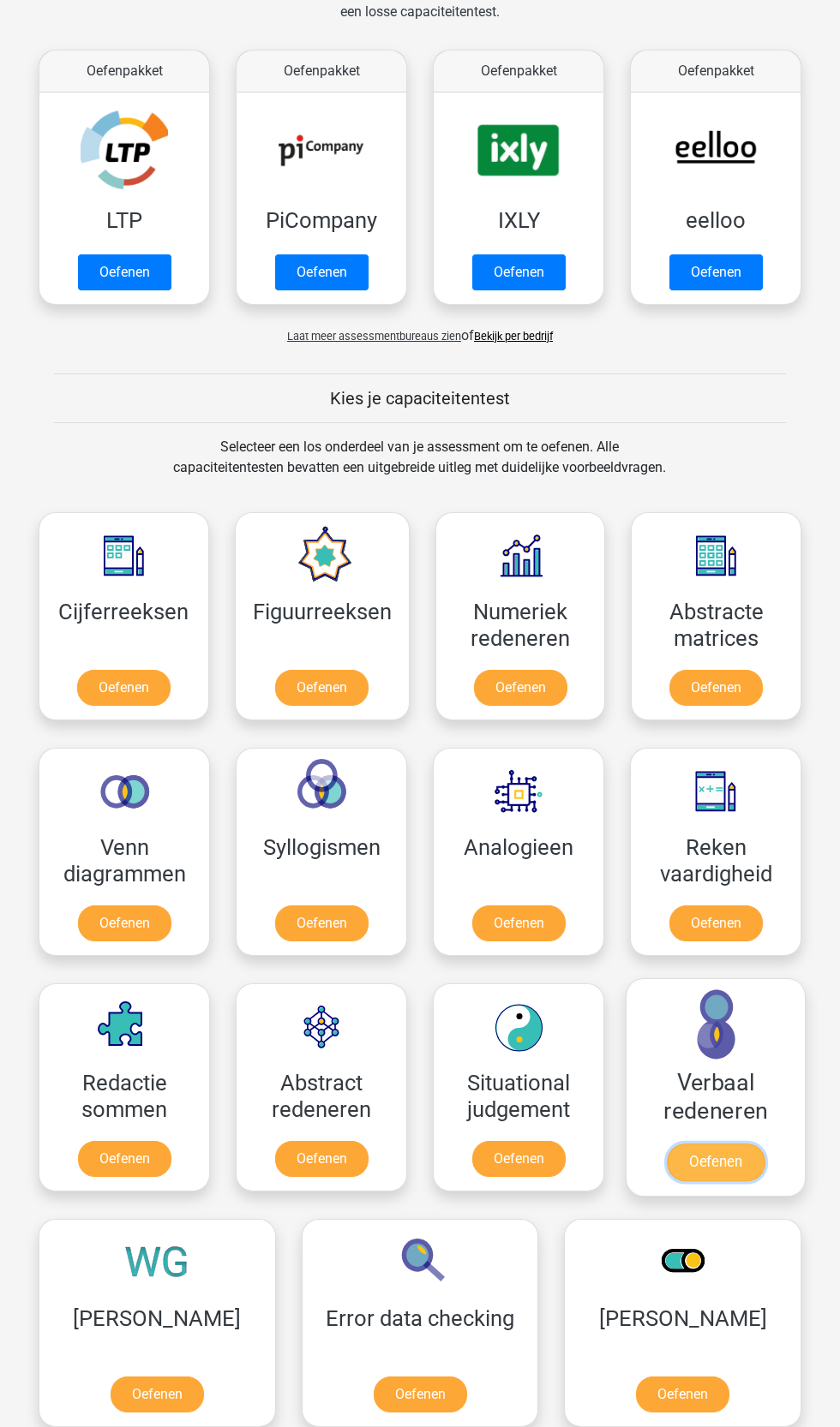
click at [740, 1149] on link "Oefenen" at bounding box center [714, 1162] width 98 height 38
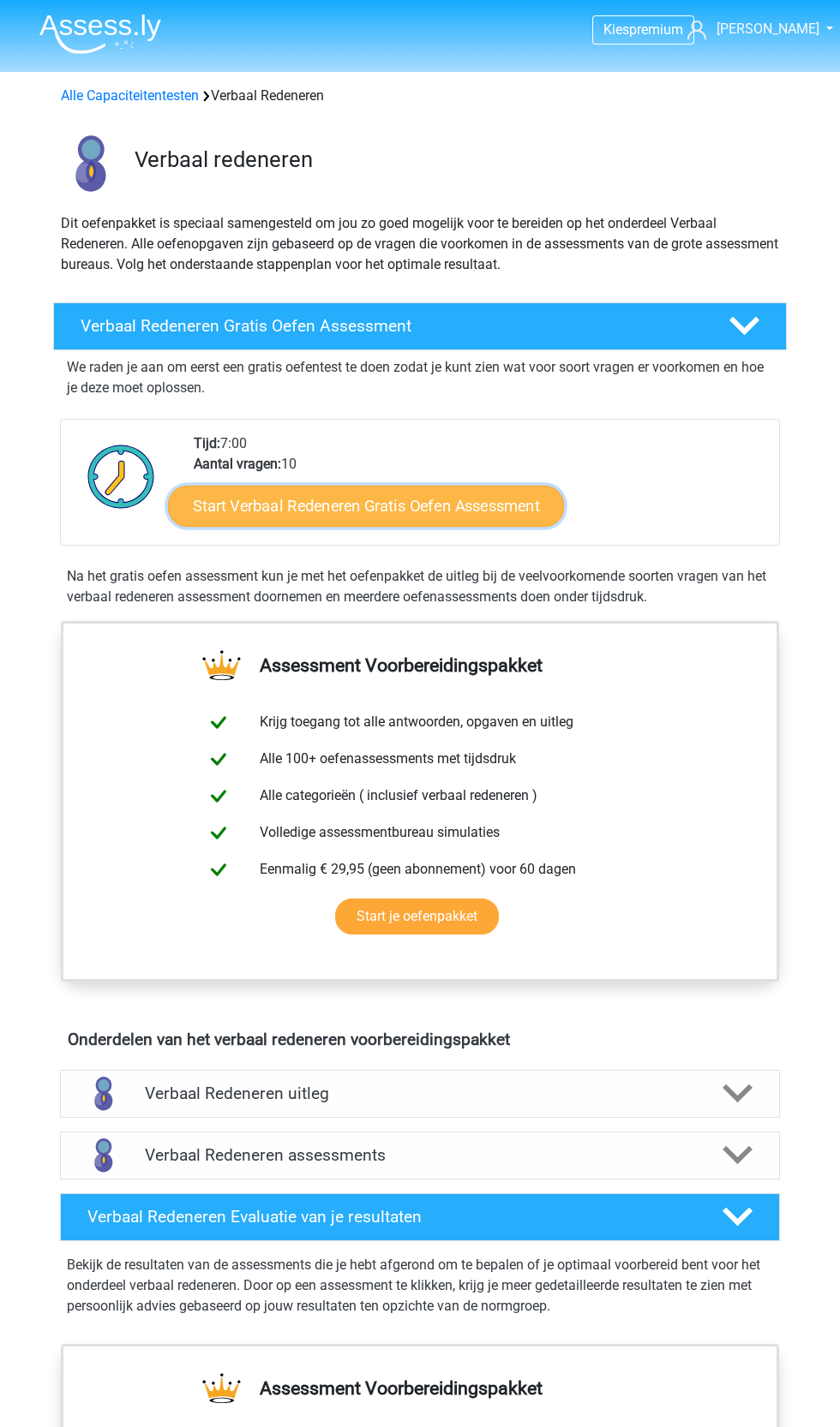
click at [517, 513] on link "Start Verbaal Redeneren Gratis Oefen Assessment" at bounding box center [366, 507] width 396 height 42
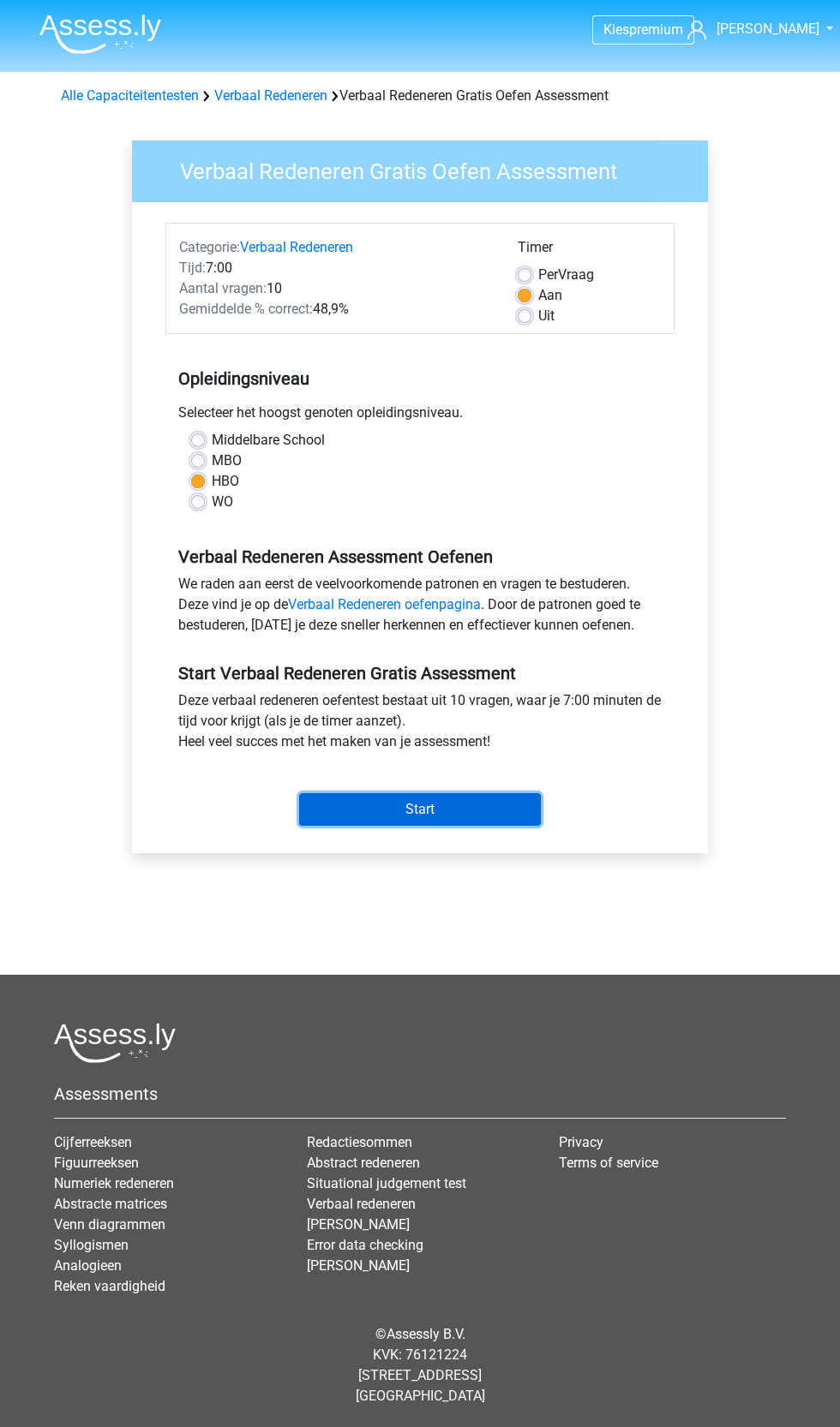
click at [485, 811] on input "Start" at bounding box center [420, 809] width 241 height 33
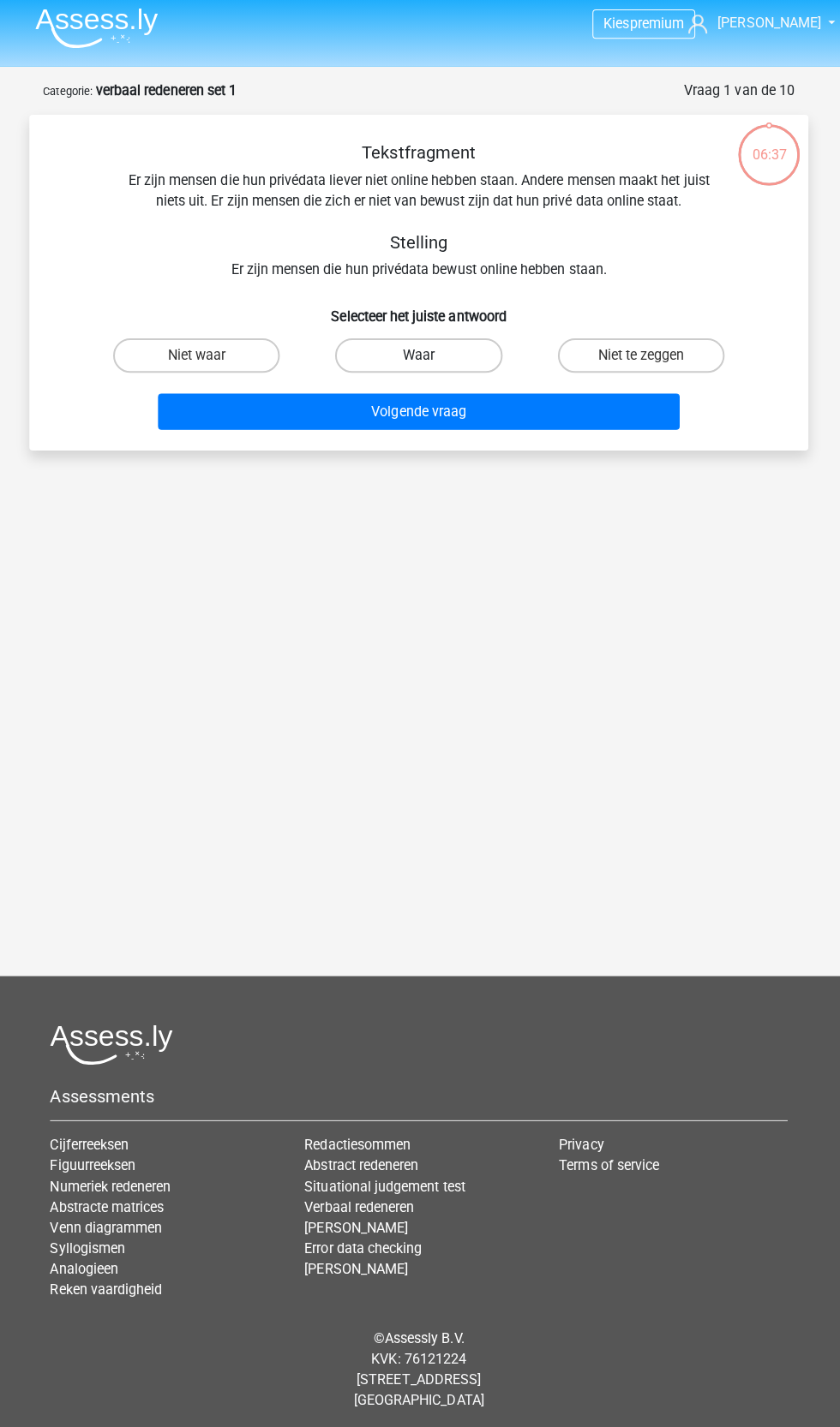
click at [425, 349] on label "Waar" at bounding box center [419, 359] width 165 height 35
click at [425, 359] on input "Waar" at bounding box center [425, 364] width 11 height 11
radio input "true"
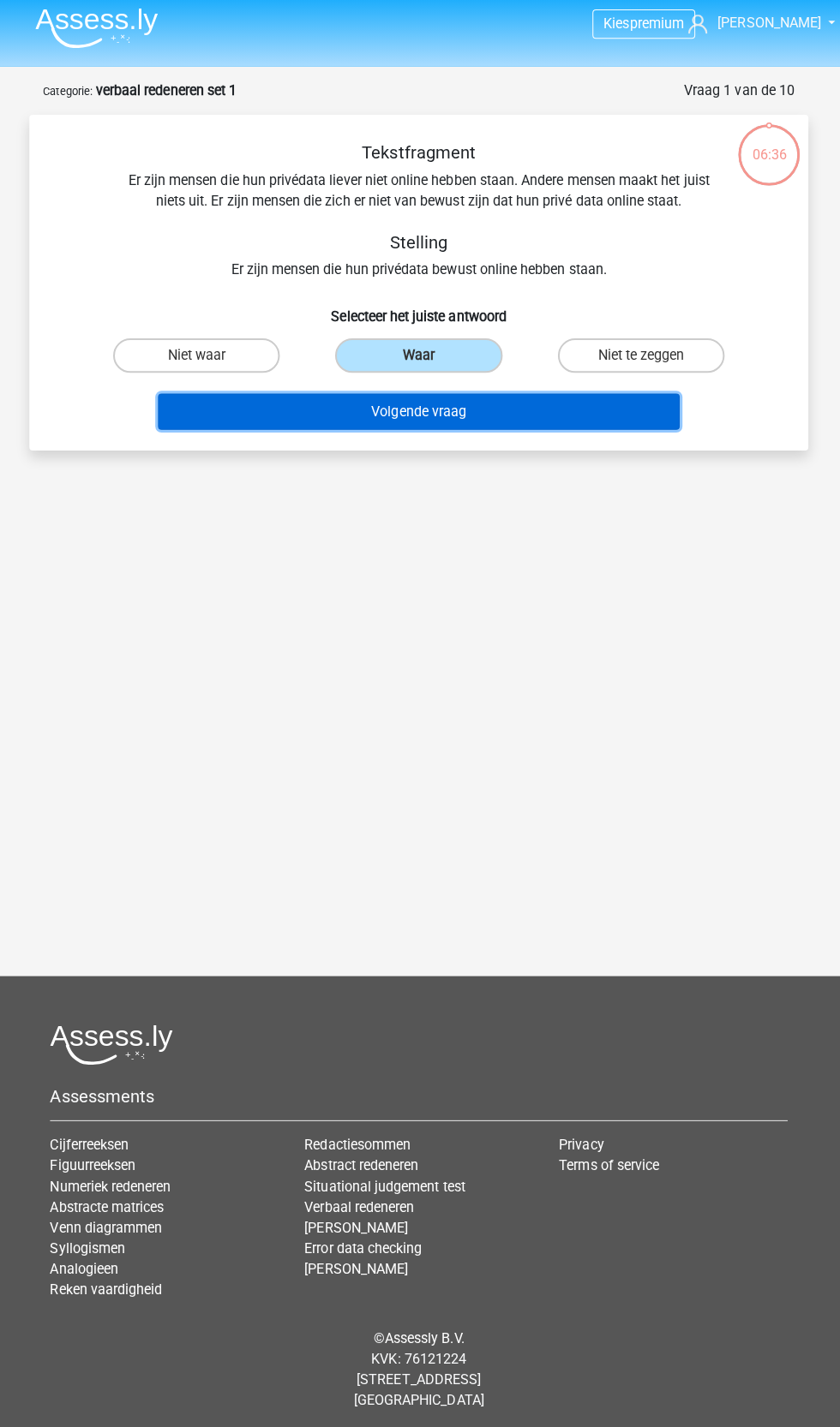
click at [525, 422] on button "Volgende vraag" at bounding box center [420, 414] width 518 height 36
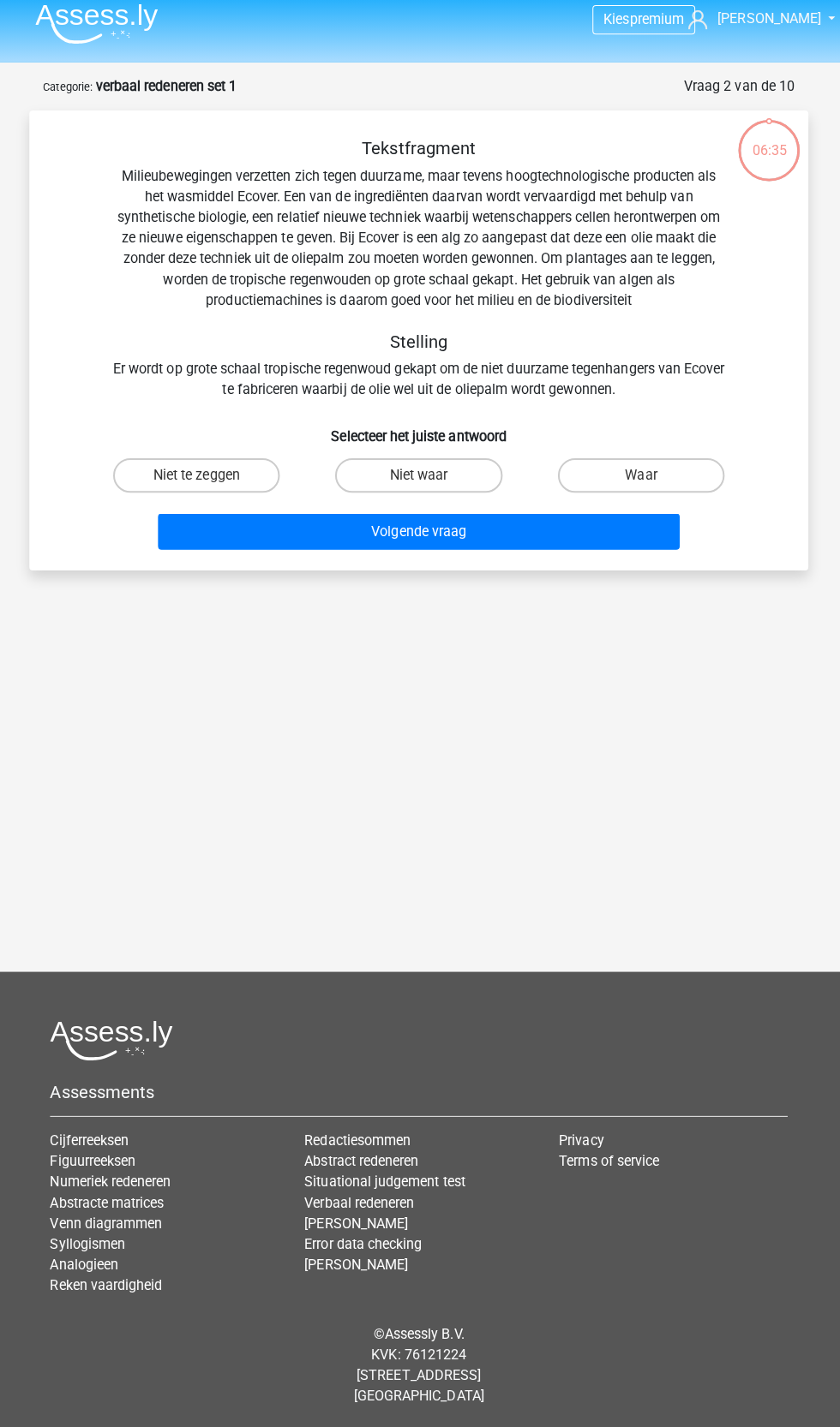
scroll to position [75, 0]
